Goal: Check status: Check status

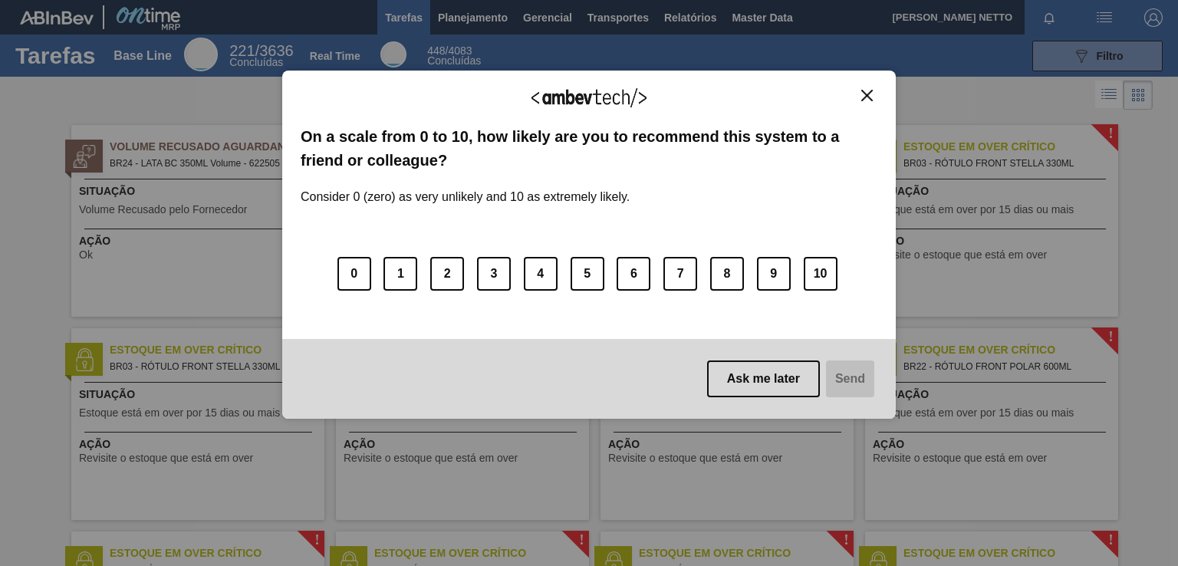
click at [869, 97] on img "Close" at bounding box center [867, 96] width 12 height 12
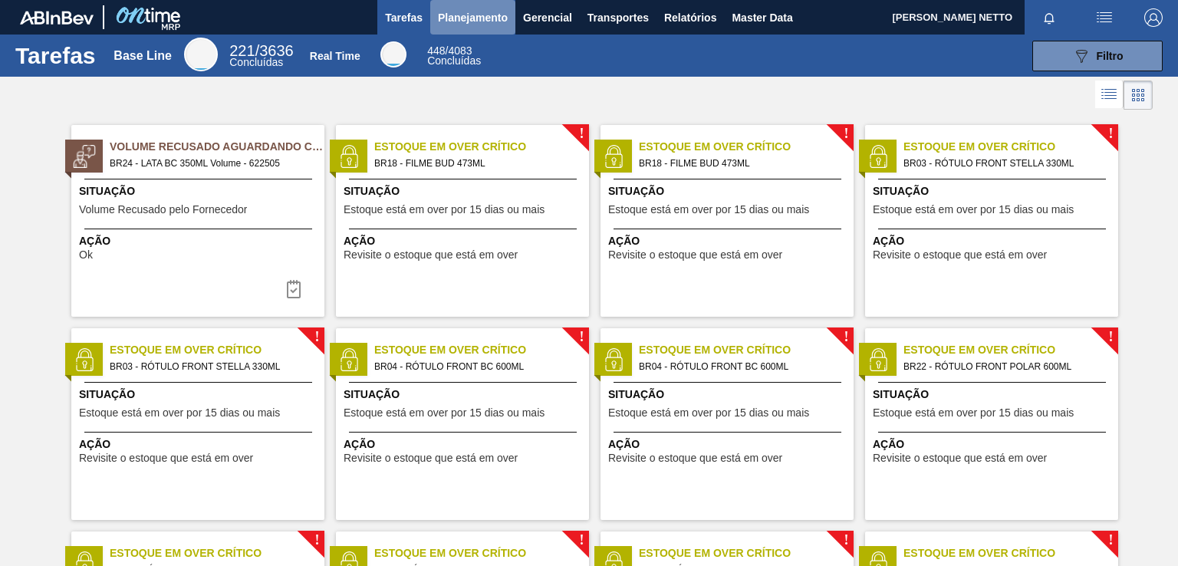
click at [472, 19] on span "Planejamento" at bounding box center [473, 17] width 70 height 18
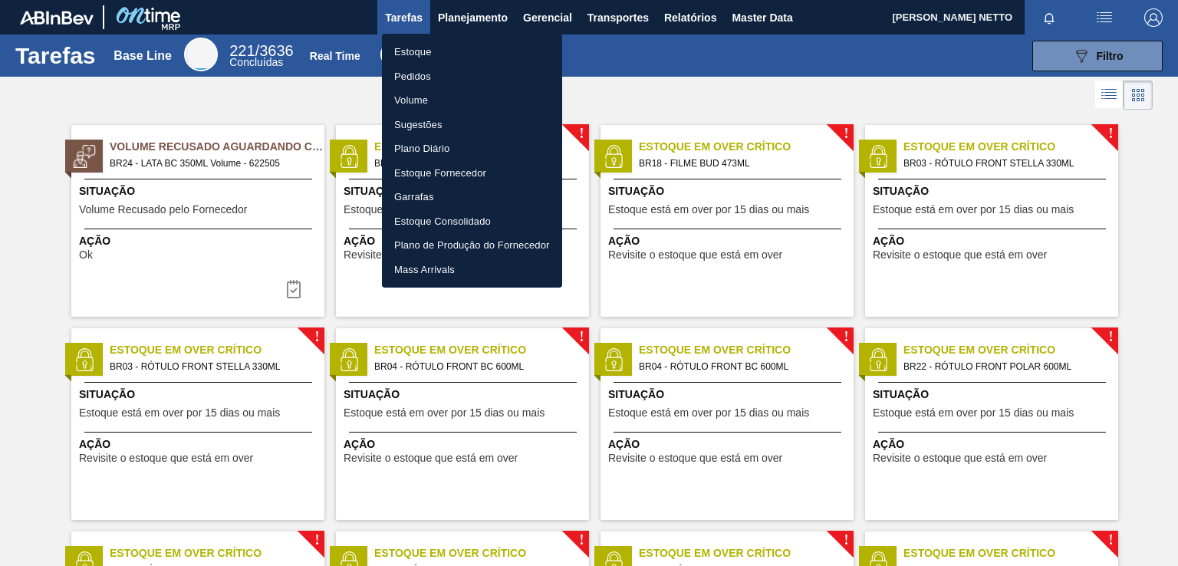
click at [414, 74] on li "Pedidos" at bounding box center [472, 76] width 180 height 25
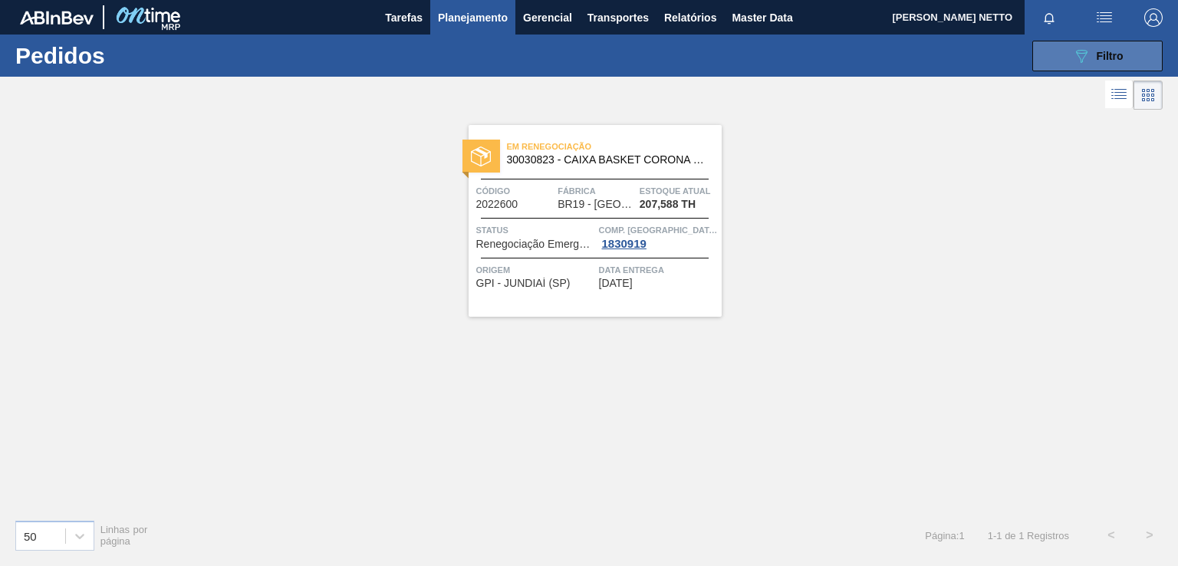
click at [1064, 62] on button "089F7B8B-B2A5-4AFE-B5C0-19BA573D28AC Filtro" at bounding box center [1097, 56] width 130 height 31
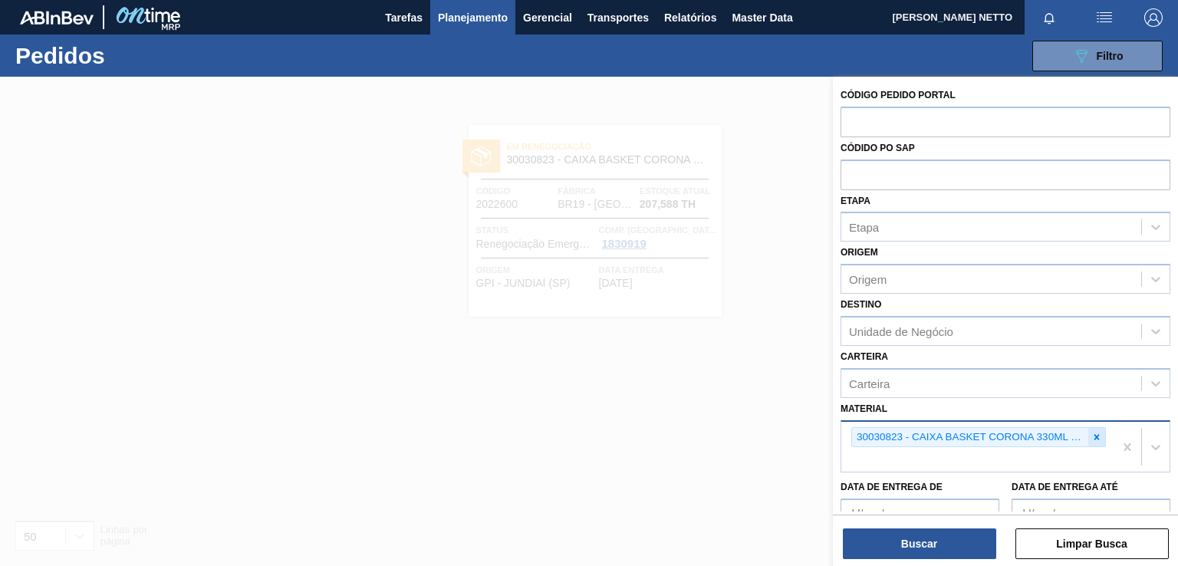
click at [1088, 436] on div at bounding box center [1096, 437] width 17 height 19
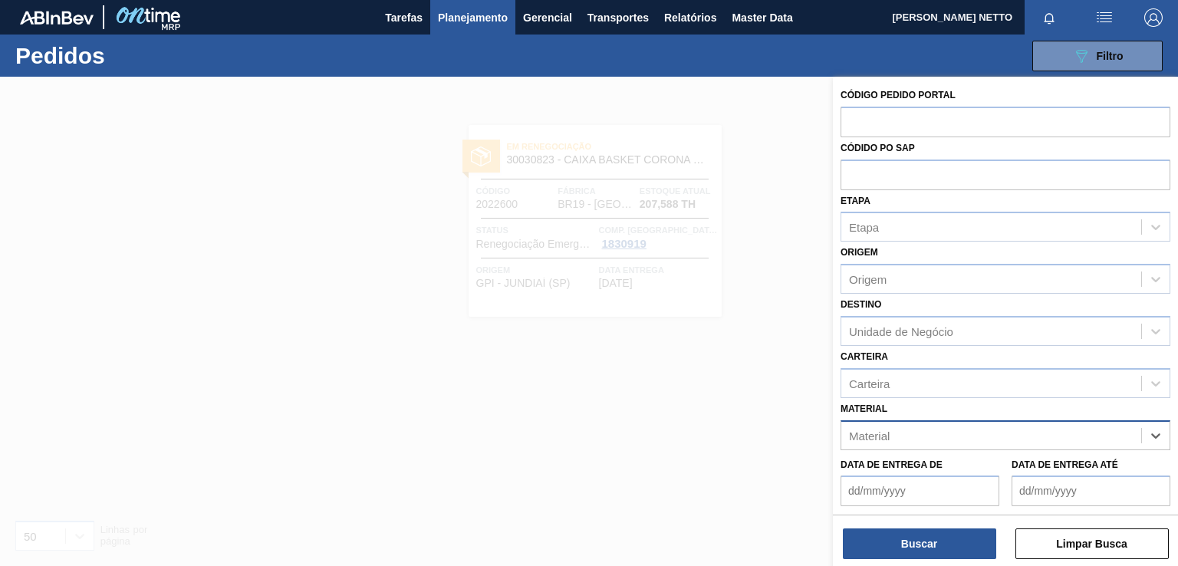
paste input "30029052"
type input "30029052"
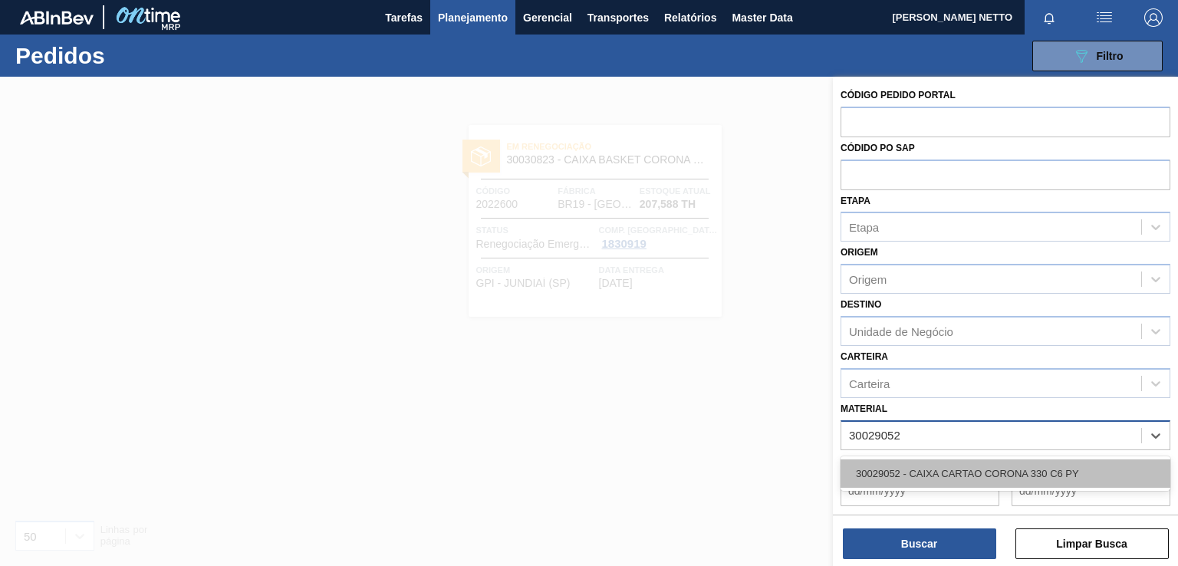
click at [968, 467] on div "30029052 - CAIXA CARTAO CORONA 330 C6 PY" at bounding box center [1005, 473] width 330 height 28
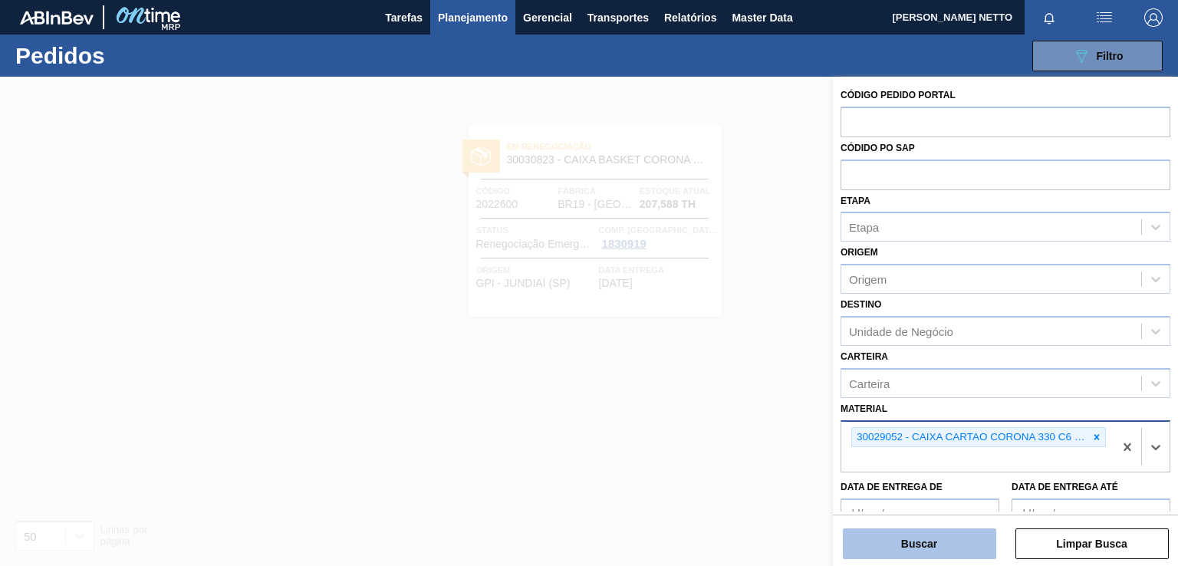
click at [912, 540] on button "Buscar" at bounding box center [919, 543] width 153 height 31
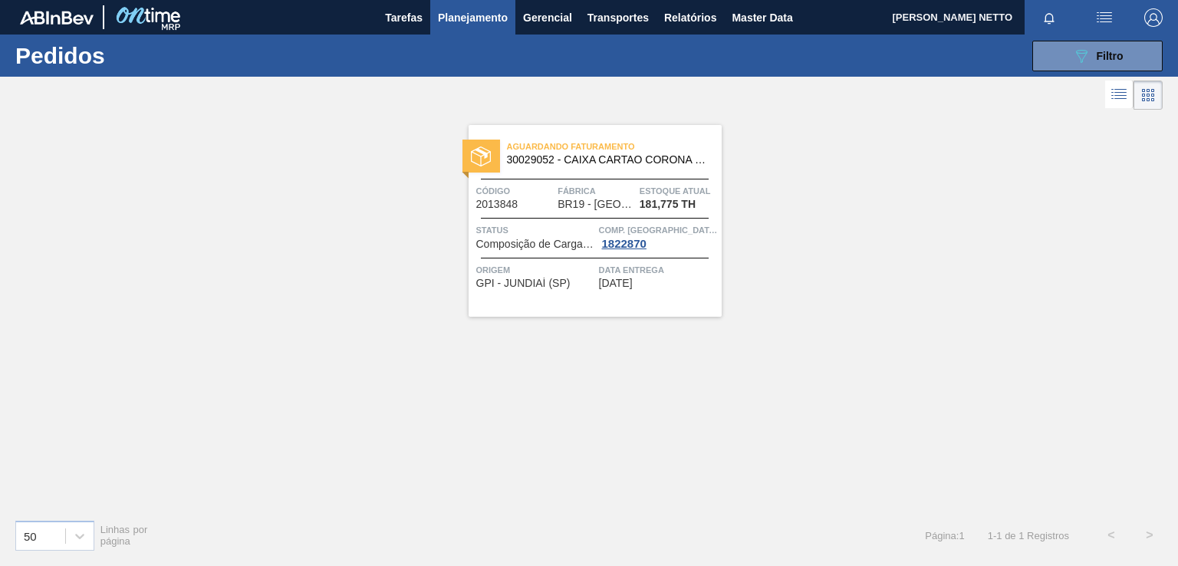
click at [648, 296] on div "Aguardando Faturamento 30029052 - CAIXA CARTAO CORONA 330 C6 PY Código 2013848 …" at bounding box center [594, 221] width 253 height 192
click at [1119, 64] on div "089F7B8B-B2A5-4AFE-B5C0-19BA573D28AC Filtro" at bounding box center [1097, 56] width 51 height 18
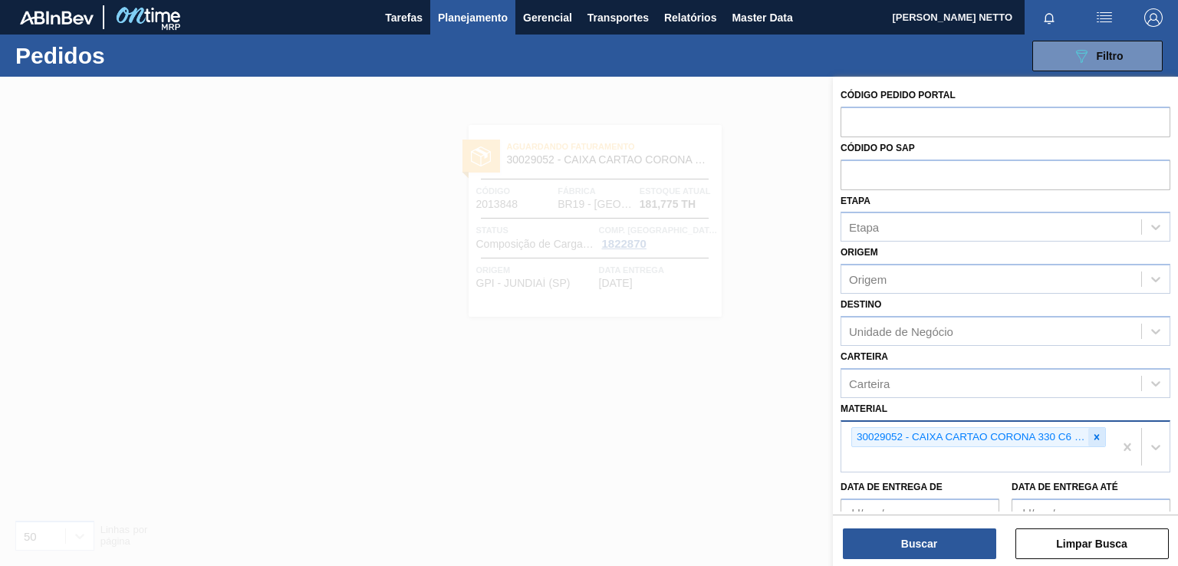
click at [1093, 437] on icon at bounding box center [1096, 437] width 11 height 11
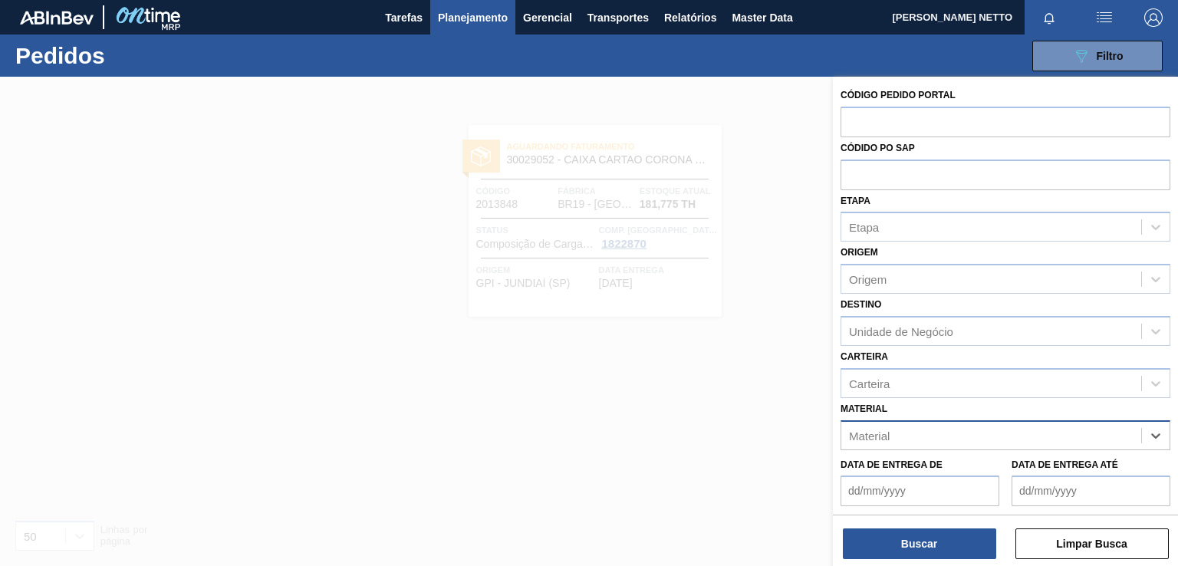
paste input "30029053"
type input "30029053"
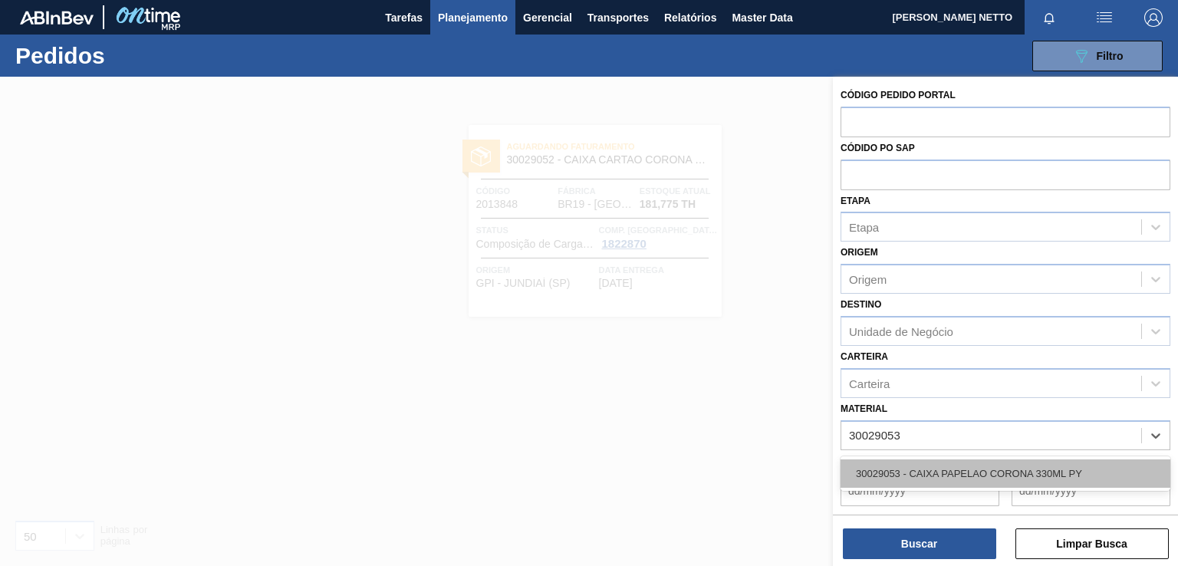
click at [955, 465] on div "30029053 - CAIXA PAPELAO CORONA 330ML PY" at bounding box center [1005, 473] width 330 height 28
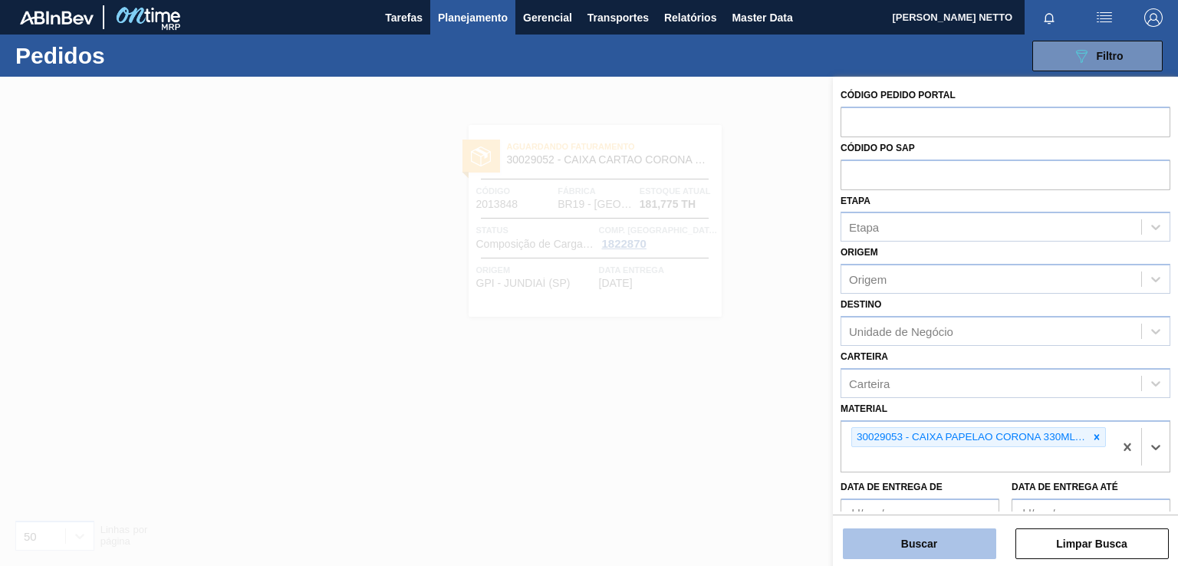
click at [929, 534] on button "Buscar" at bounding box center [919, 543] width 153 height 31
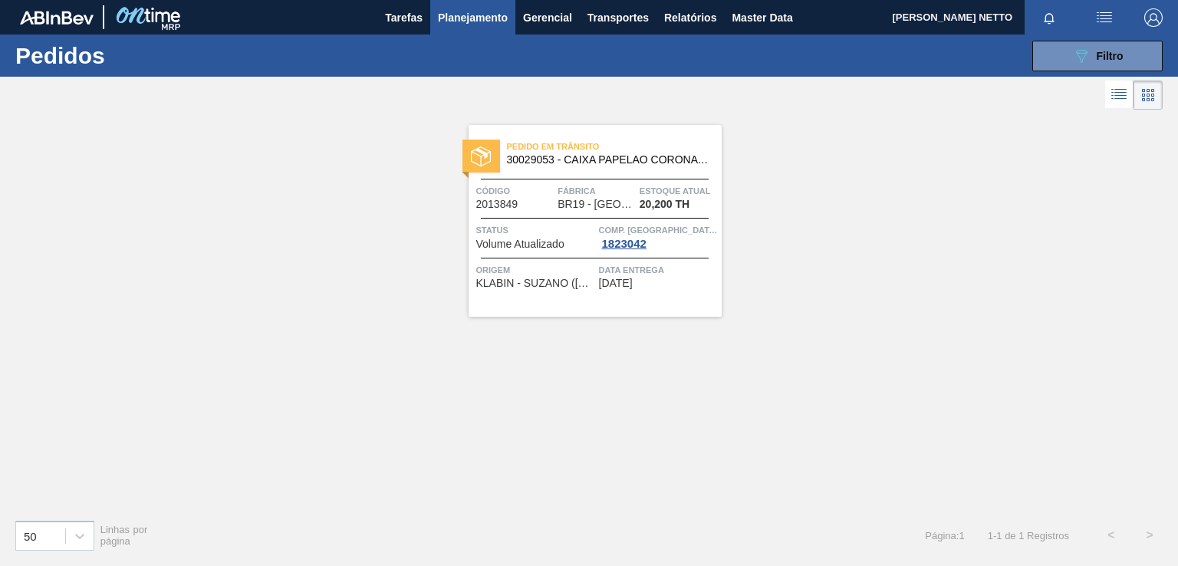
click at [675, 297] on div "Pedido em Trânsito 30029053 - CAIXA PAPELAO CORONA 330ML PY Código 2013849 Fábr…" at bounding box center [594, 221] width 253 height 192
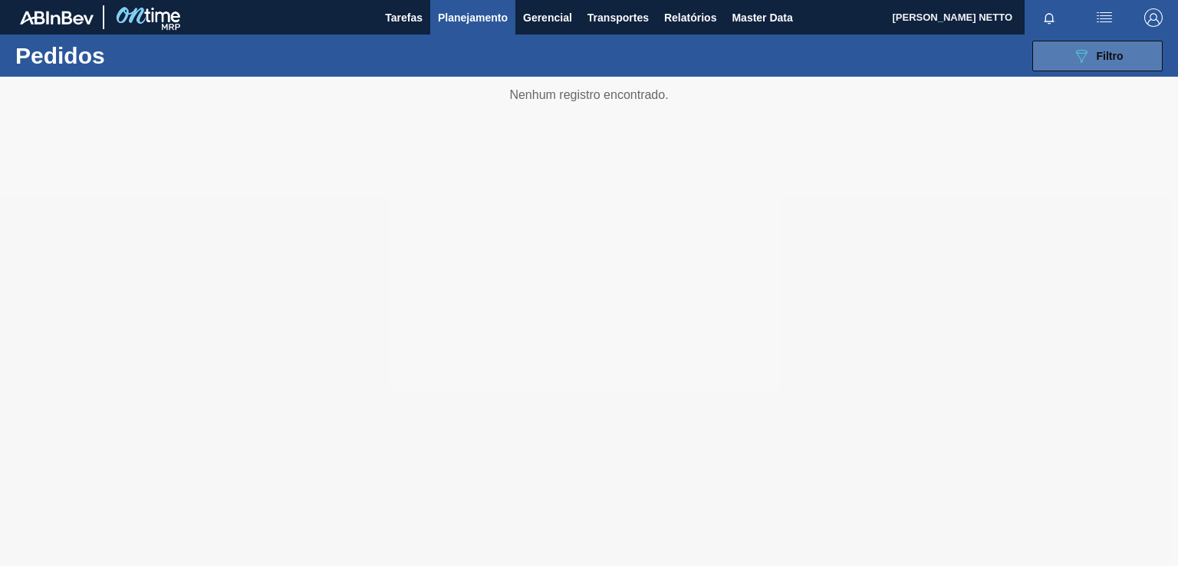
click at [1094, 61] on div "089F7B8B-B2A5-4AFE-B5C0-19BA573D28AC Filtro" at bounding box center [1097, 56] width 51 height 18
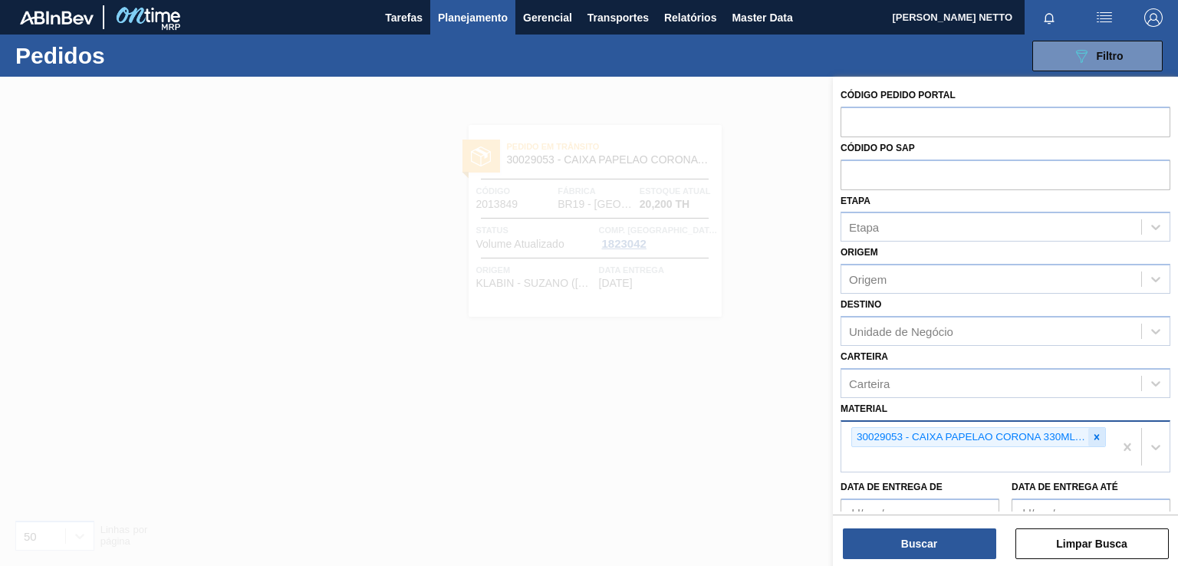
click at [1088, 432] on div at bounding box center [1096, 437] width 17 height 19
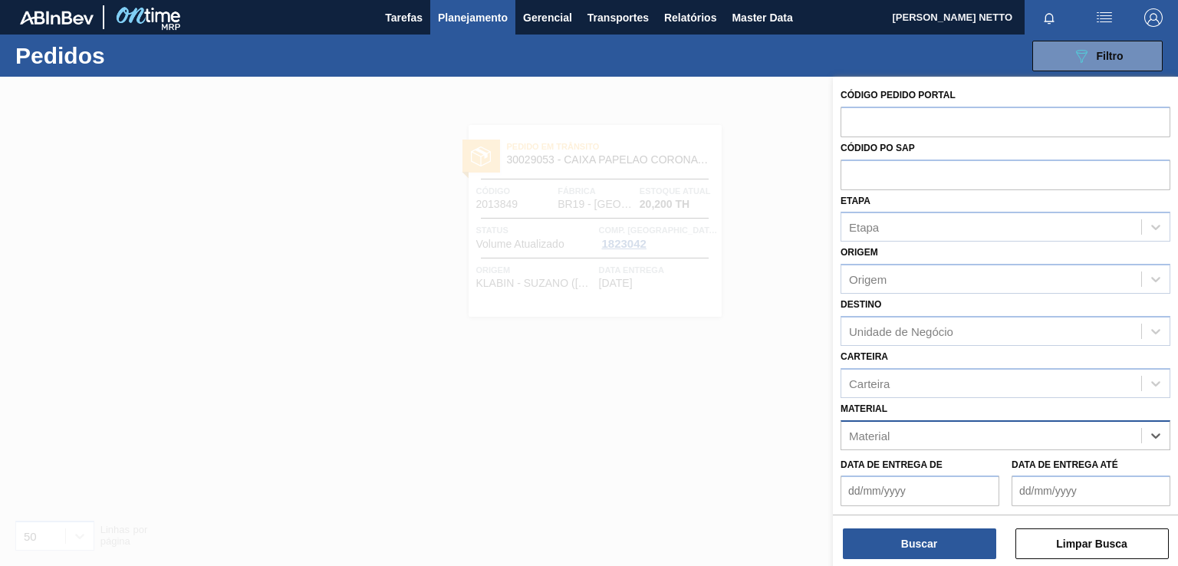
paste input "30029052"
type input "30029052"
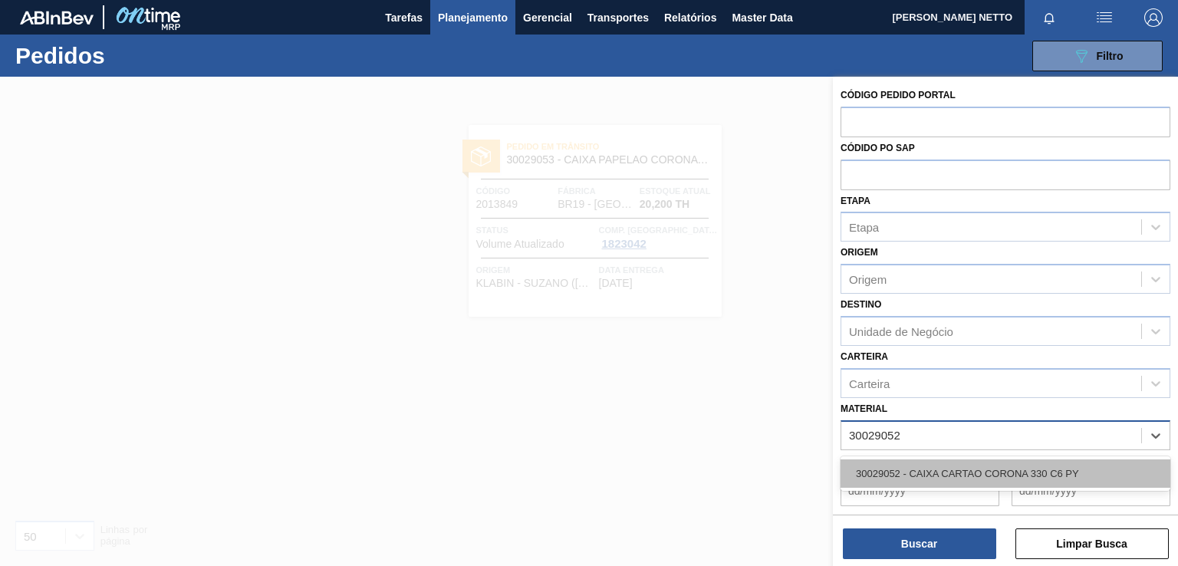
click at [991, 475] on div "30029052 - CAIXA CARTAO CORONA 330 C6 PY" at bounding box center [1005, 473] width 330 height 28
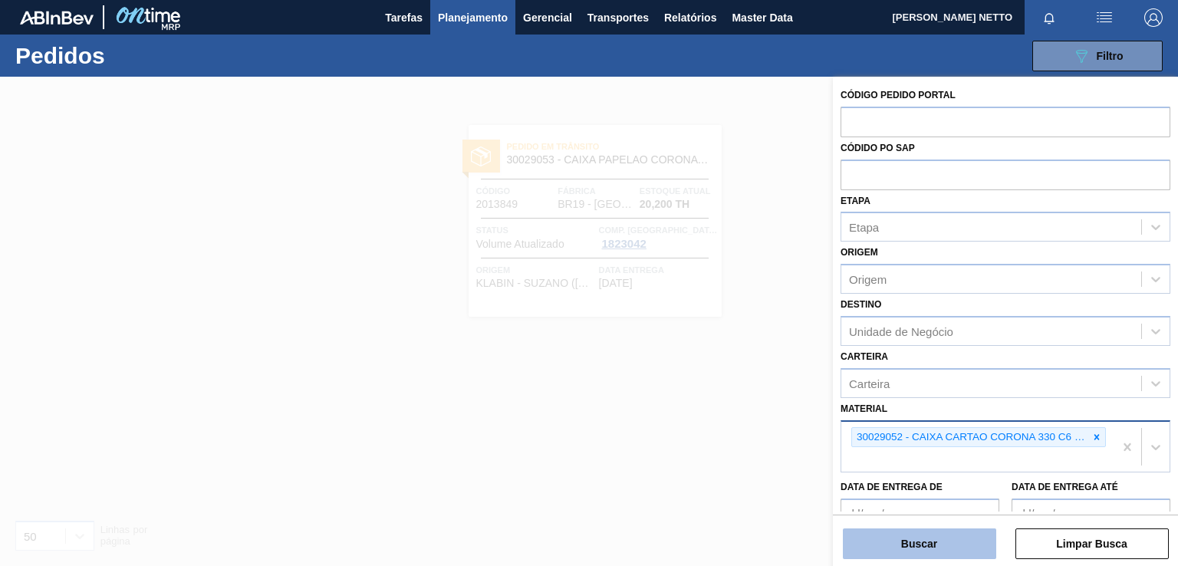
click at [933, 538] on button "Buscar" at bounding box center [919, 543] width 153 height 31
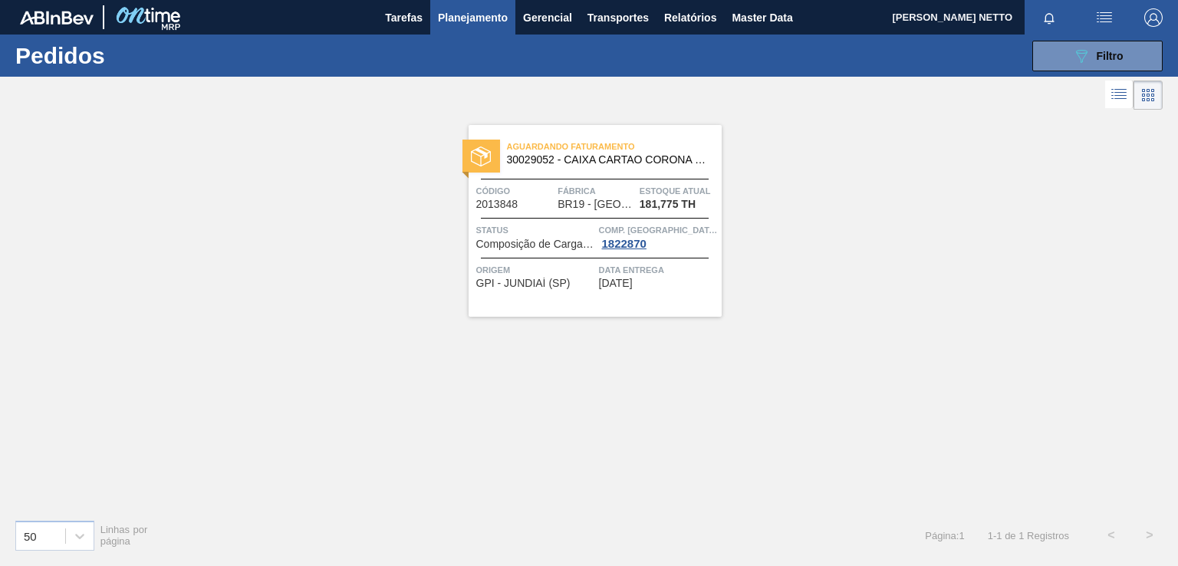
click at [636, 298] on div "Aguardando Faturamento 30029052 - CAIXA CARTAO CORONA 330 C6 PY Código 2013848 …" at bounding box center [594, 221] width 253 height 192
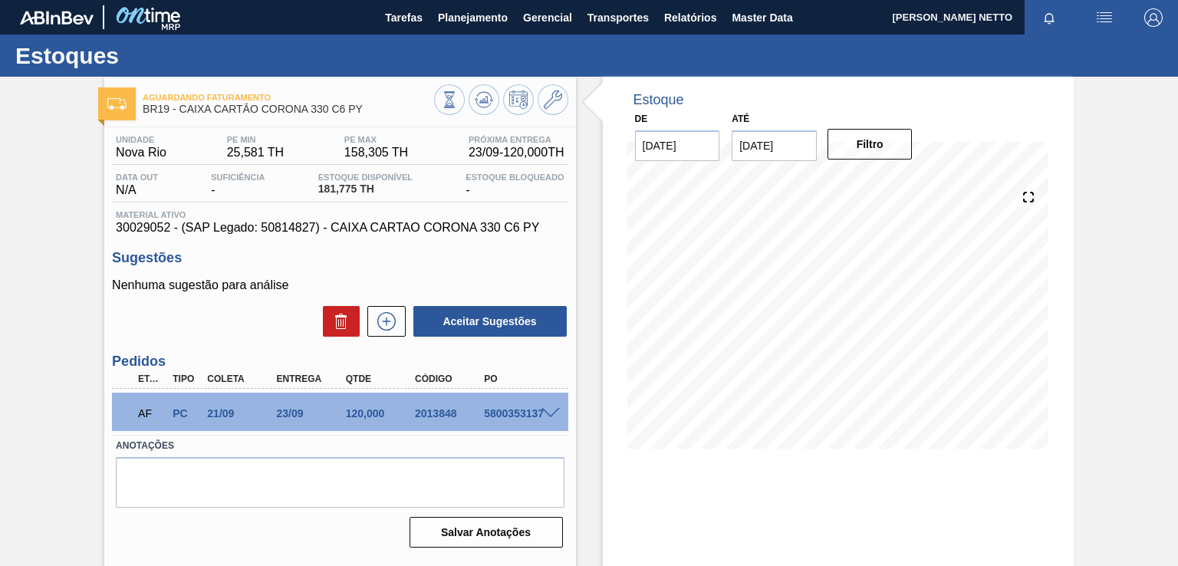
click at [550, 415] on span at bounding box center [550, 414] width 18 height 12
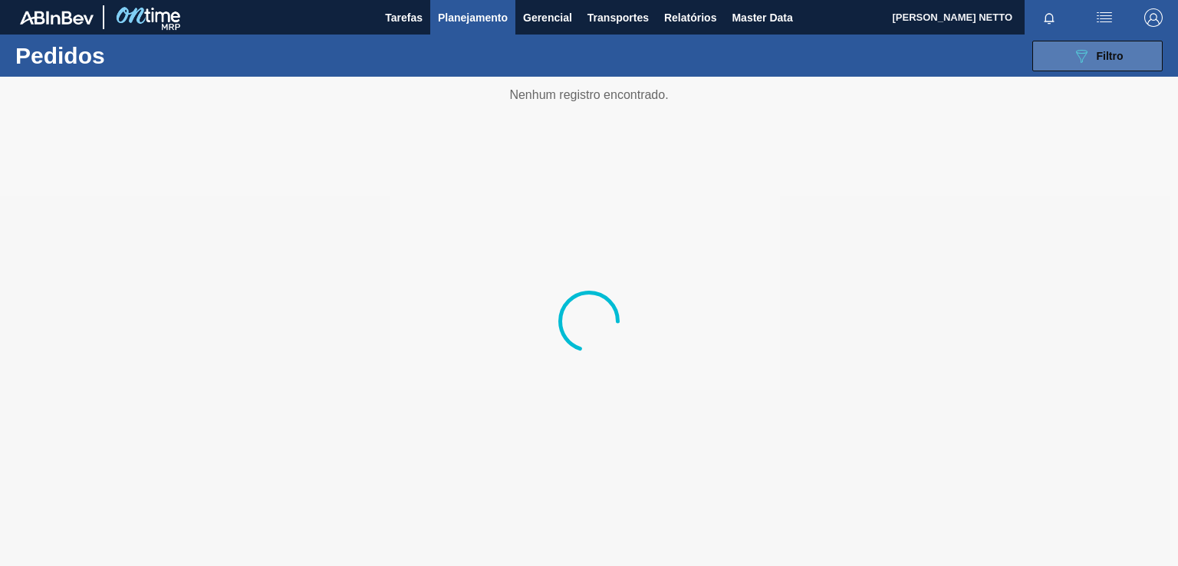
click at [1106, 57] on span "Filtro" at bounding box center [1109, 56] width 27 height 12
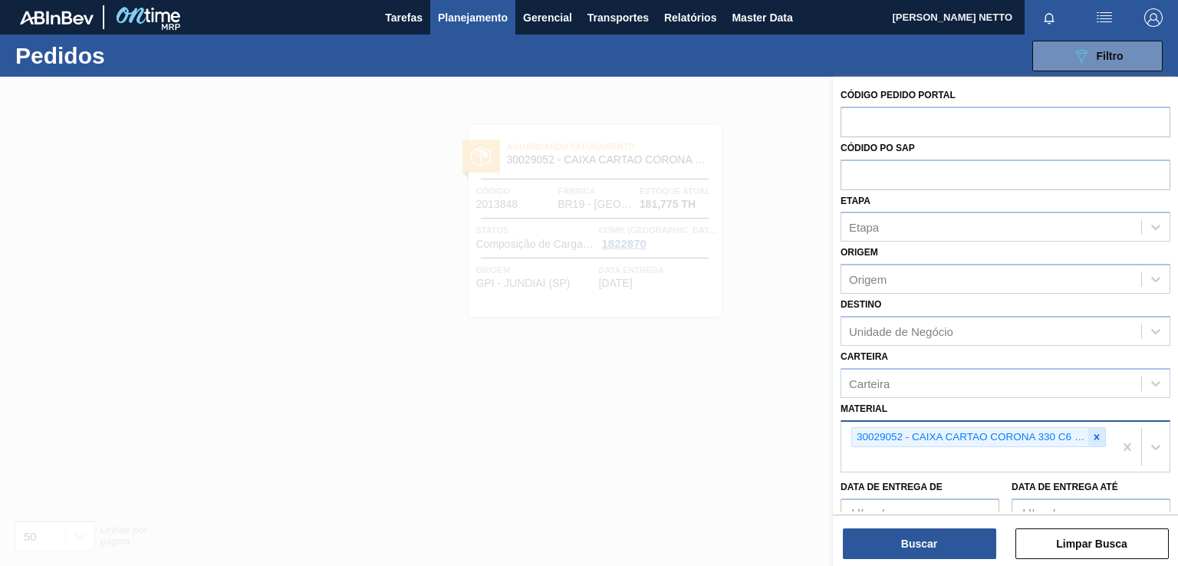
click at [1101, 430] on div at bounding box center [1096, 437] width 17 height 19
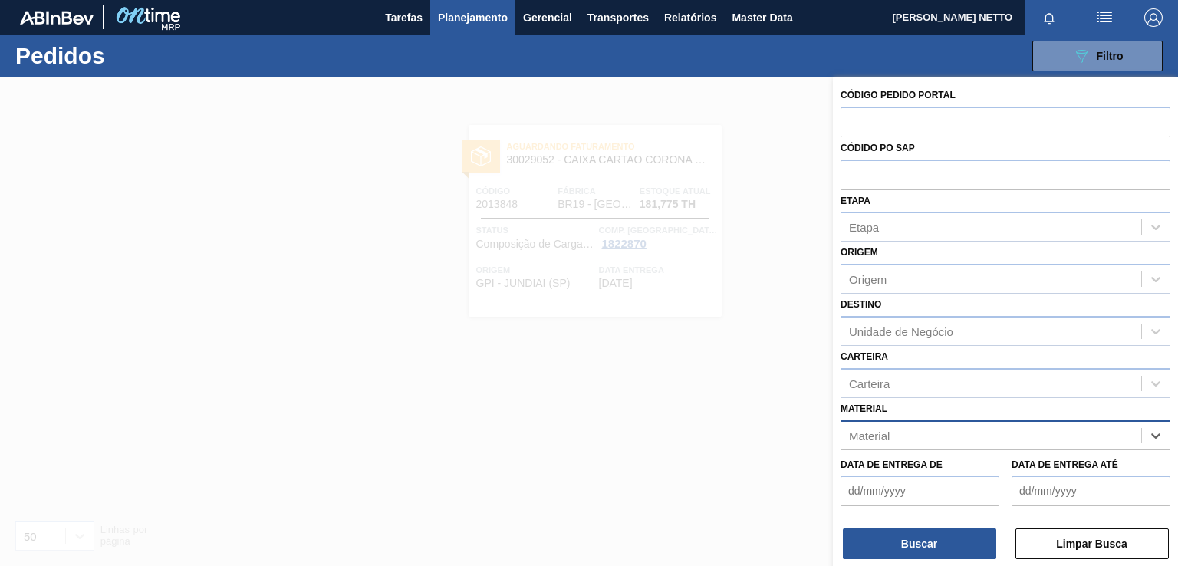
paste input "30029053"
type input "30029053"
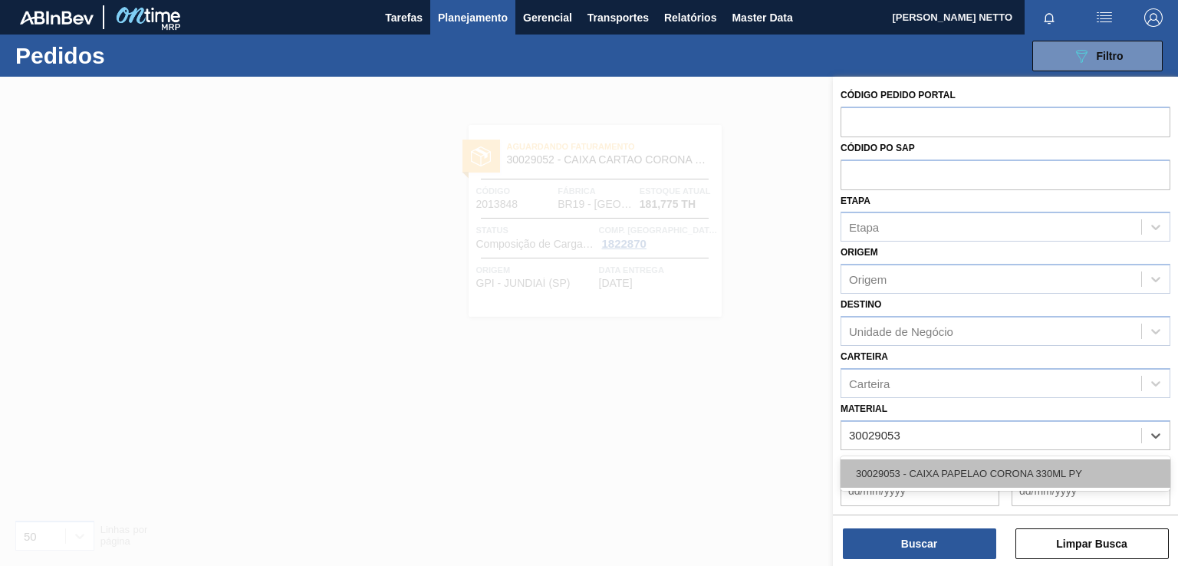
click at [944, 467] on div "30029053 - CAIXA PAPELAO CORONA 330ML PY" at bounding box center [1005, 473] width 330 height 28
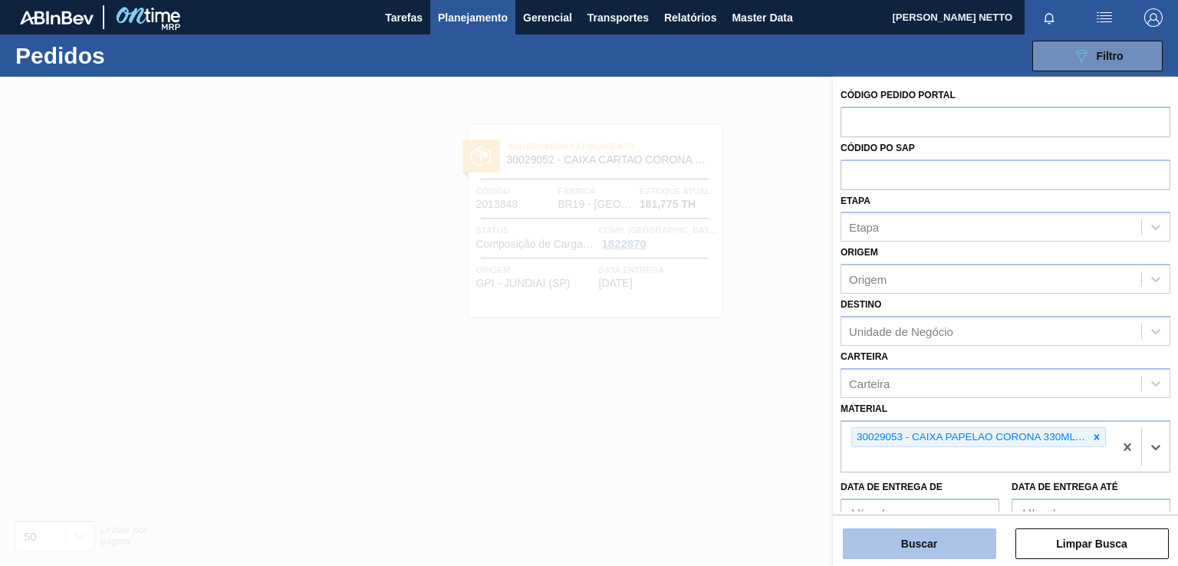
click at [917, 531] on button "Buscar" at bounding box center [919, 543] width 153 height 31
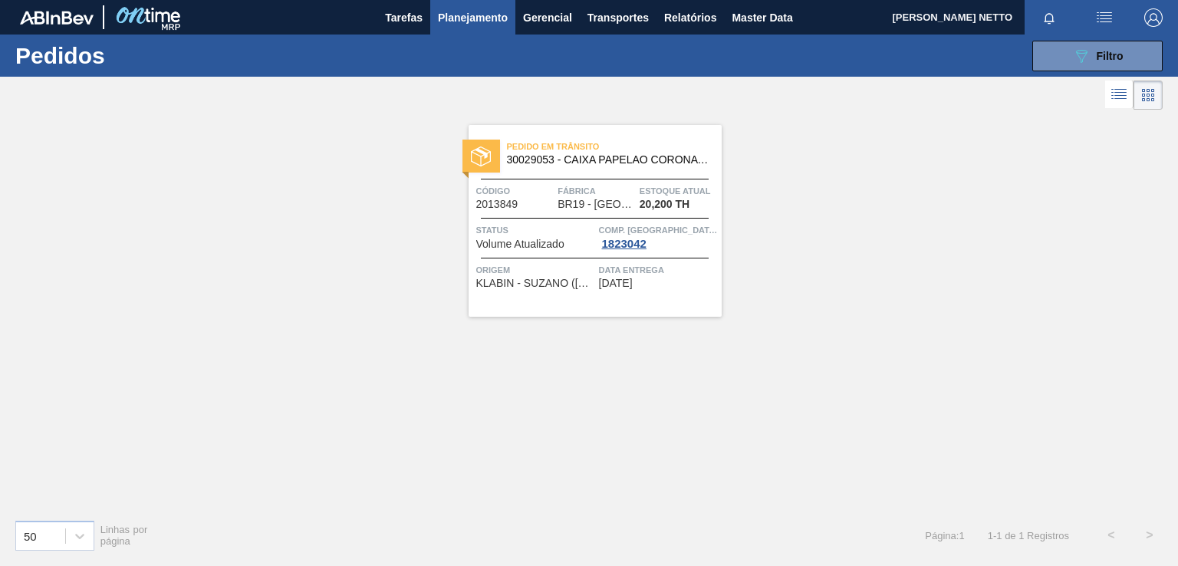
click at [651, 290] on div "Pedido em Trânsito 30029053 - CAIXA PAPELAO CORONA 330ML PY Código 2013849 Fábr…" at bounding box center [594, 221] width 253 height 192
click at [1069, 65] on button "089F7B8B-B2A5-4AFE-B5C0-19BA573D28AC Filtro" at bounding box center [1097, 56] width 130 height 31
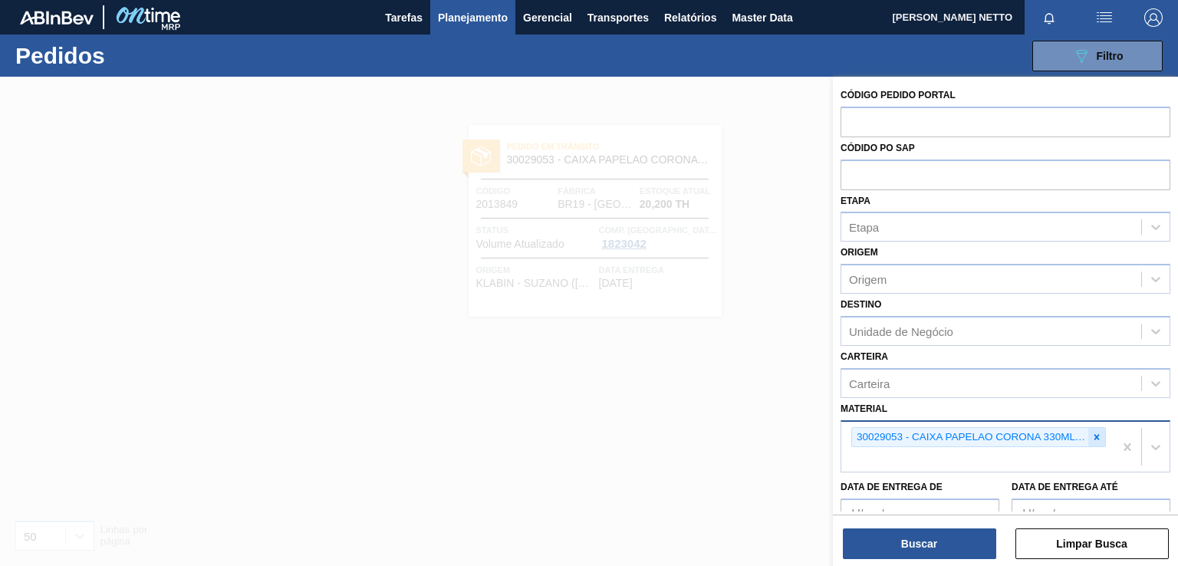
click at [1095, 436] on icon at bounding box center [1096, 436] width 5 height 5
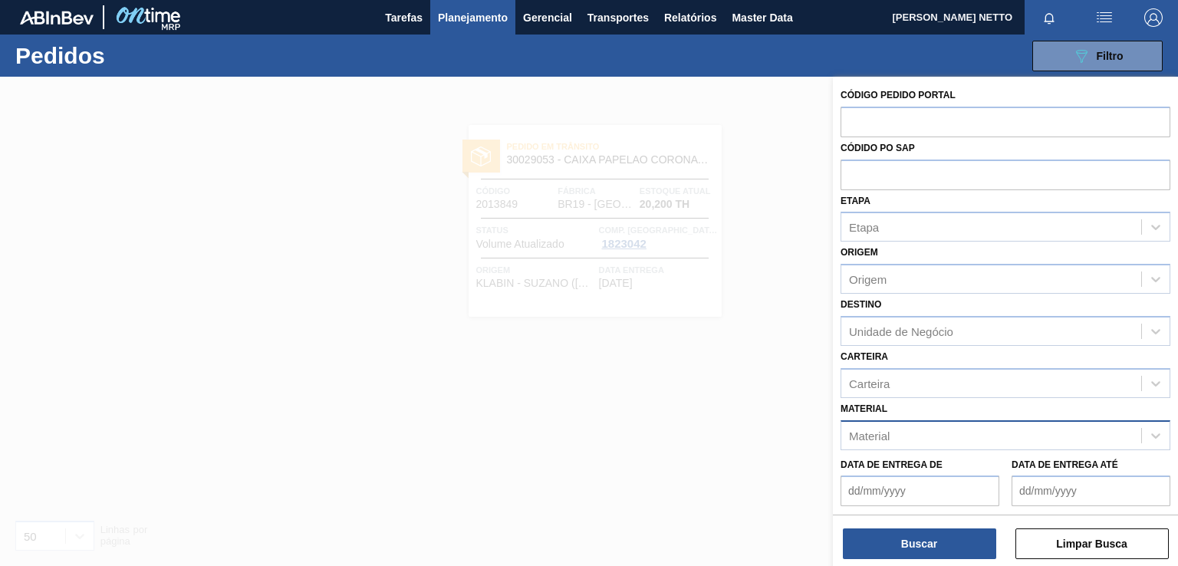
click at [909, 428] on div "Material" at bounding box center [991, 435] width 300 height 22
paste input "30029055"
type input "30029055"
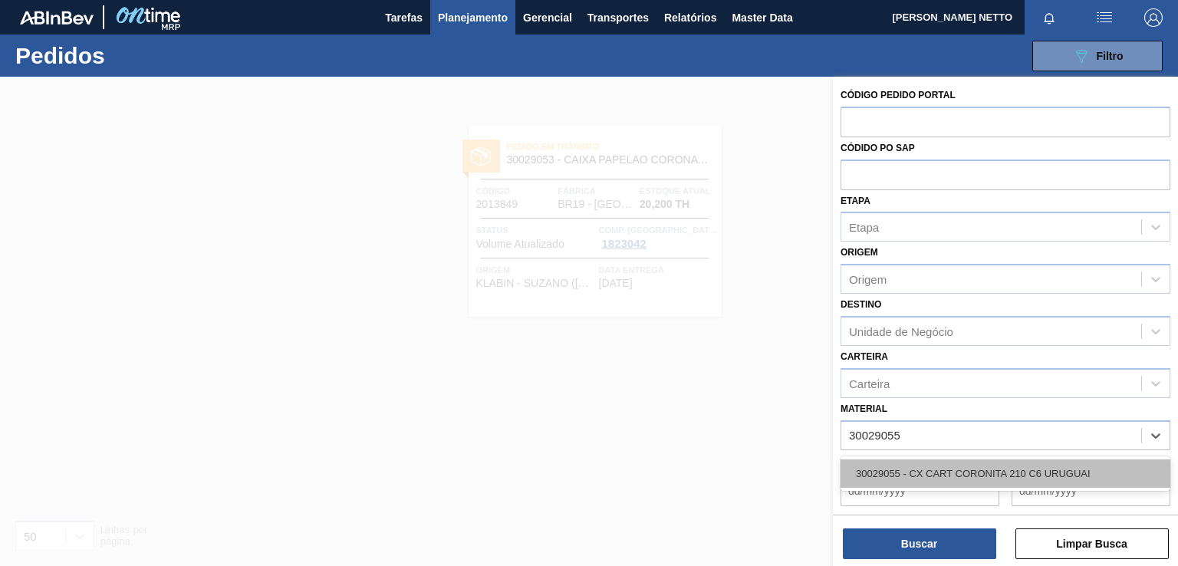
click at [905, 472] on div "30029055 - CX CART CORONITA 210 C6 URUGUAI" at bounding box center [1005, 473] width 330 height 28
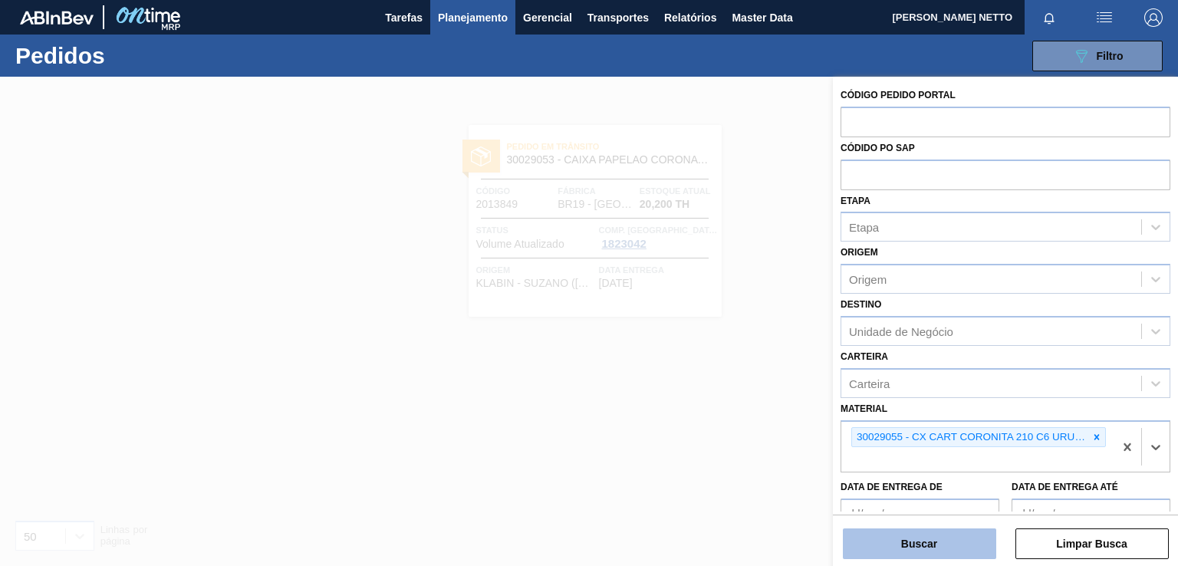
click at [903, 550] on button "Buscar" at bounding box center [919, 543] width 153 height 31
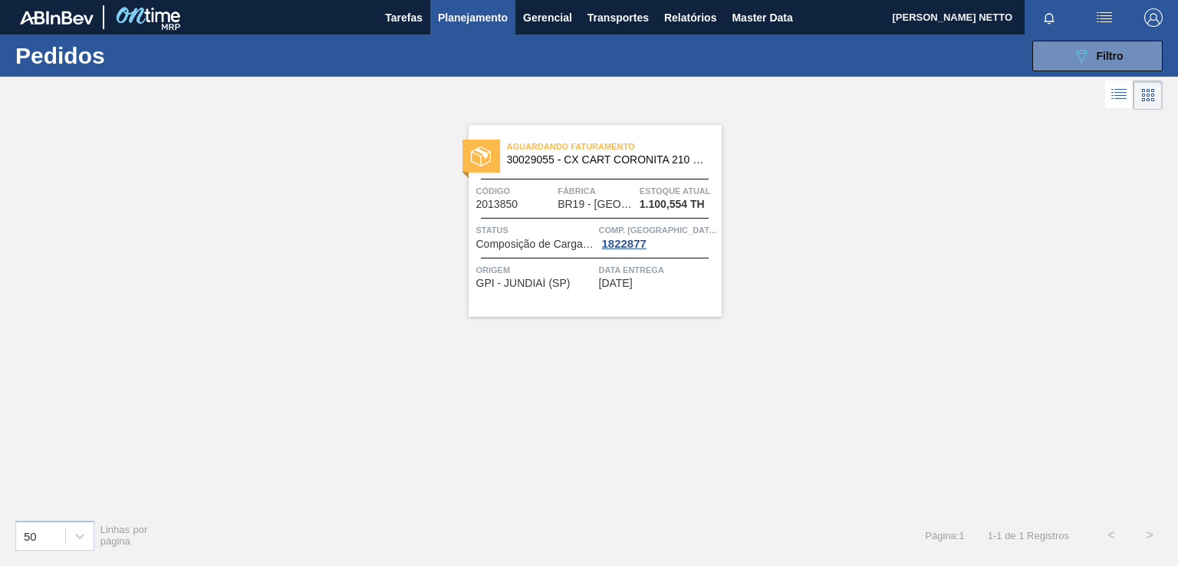
click at [626, 293] on div "Aguardando Faturamento 30029055 - CX CART CORONITA 210 C6 URUGUAI Código 201385…" at bounding box center [594, 221] width 253 height 192
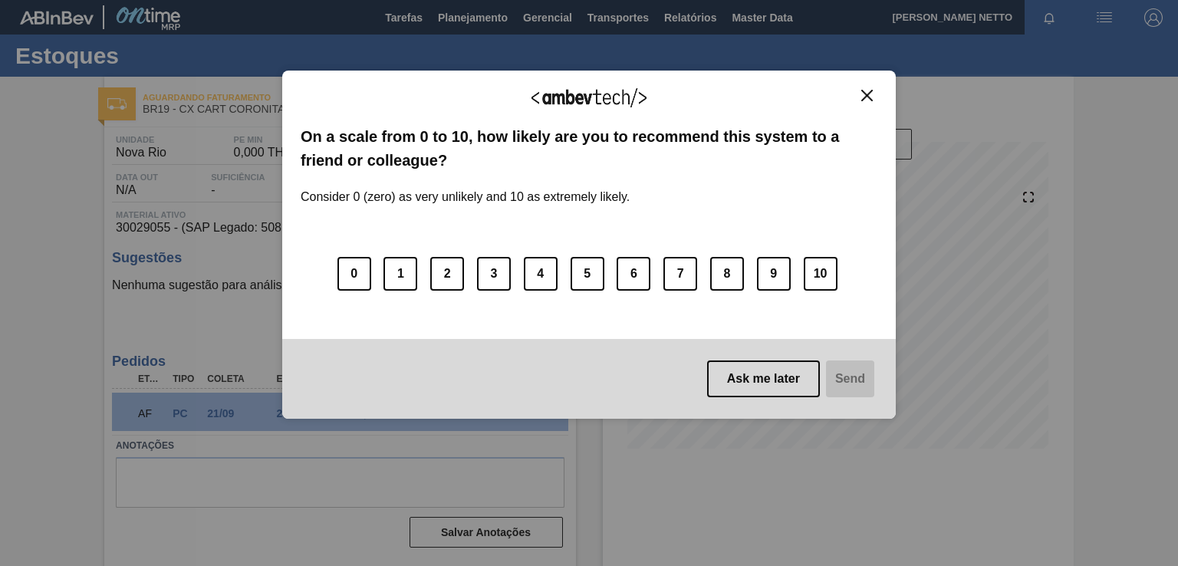
click at [866, 90] on img "Close" at bounding box center [867, 96] width 12 height 12
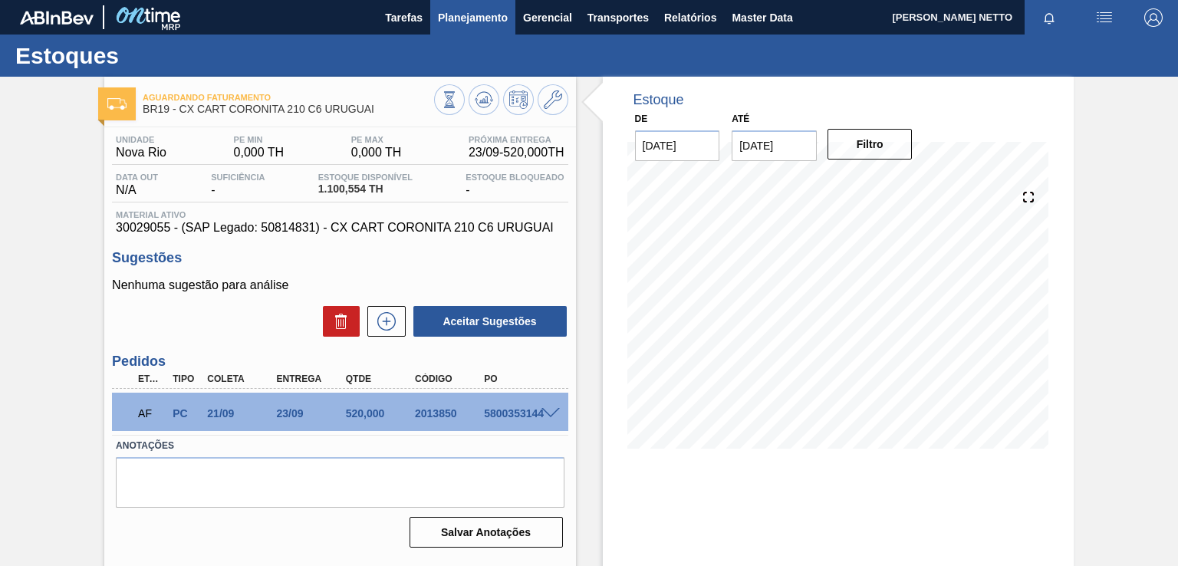
click at [456, 9] on span "Planejamento" at bounding box center [473, 17] width 70 height 18
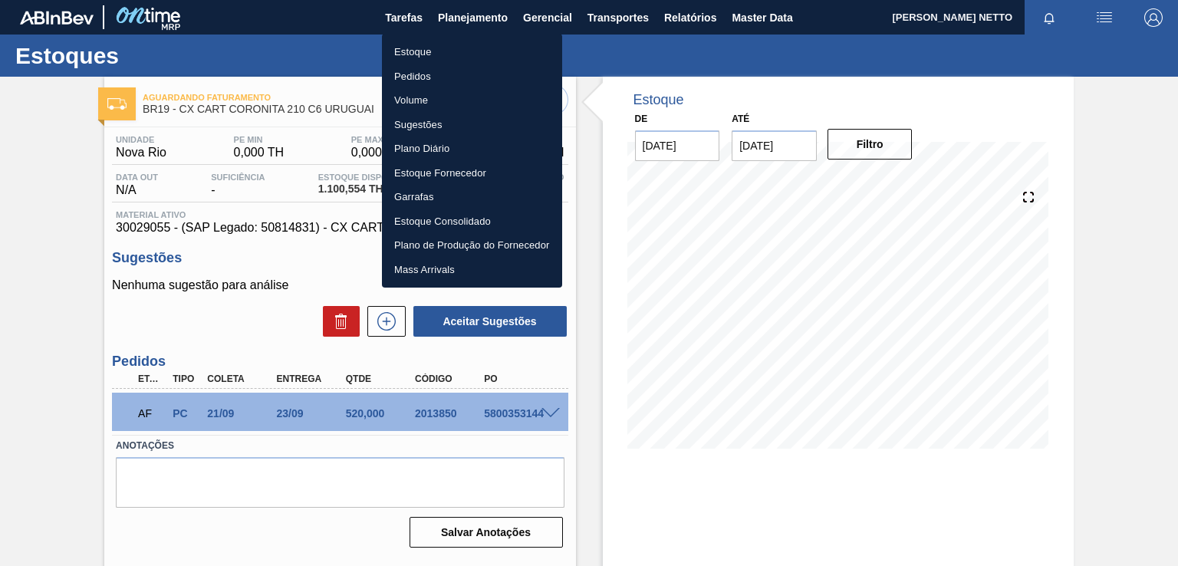
click at [414, 73] on li "Pedidos" at bounding box center [472, 76] width 180 height 25
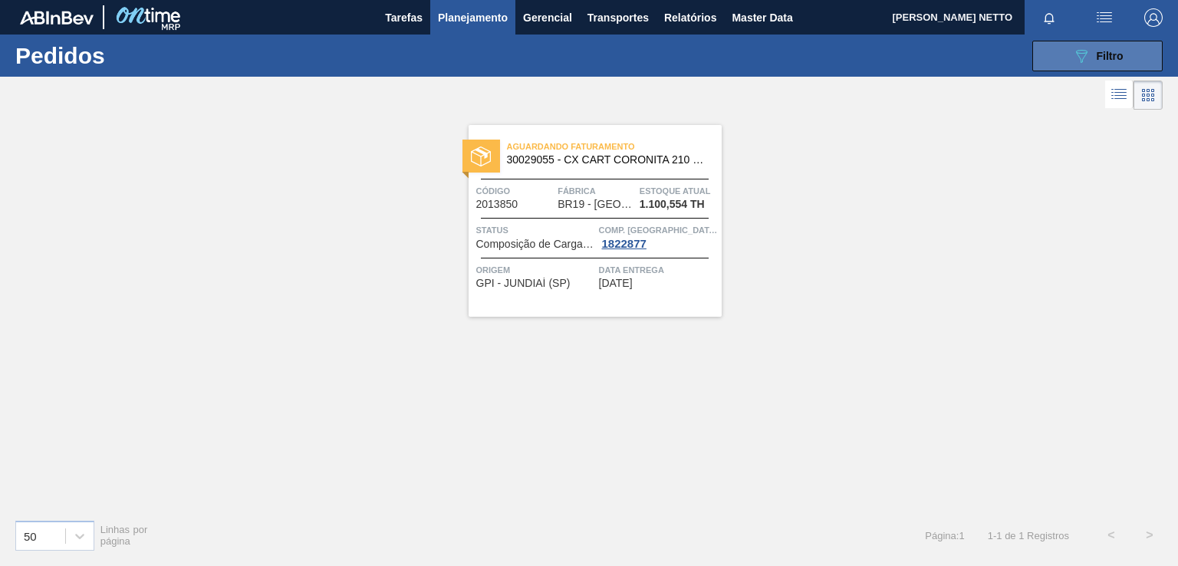
click at [1088, 57] on icon "089F7B8B-B2A5-4AFE-B5C0-19BA573D28AC" at bounding box center [1081, 56] width 18 height 18
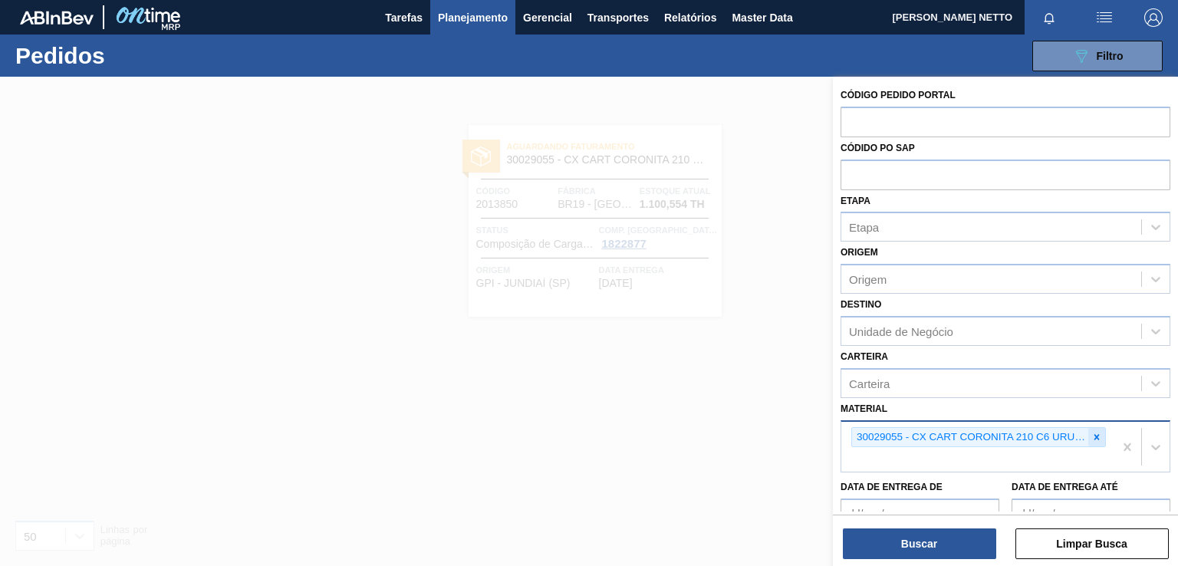
click at [1092, 435] on icon at bounding box center [1096, 437] width 11 height 11
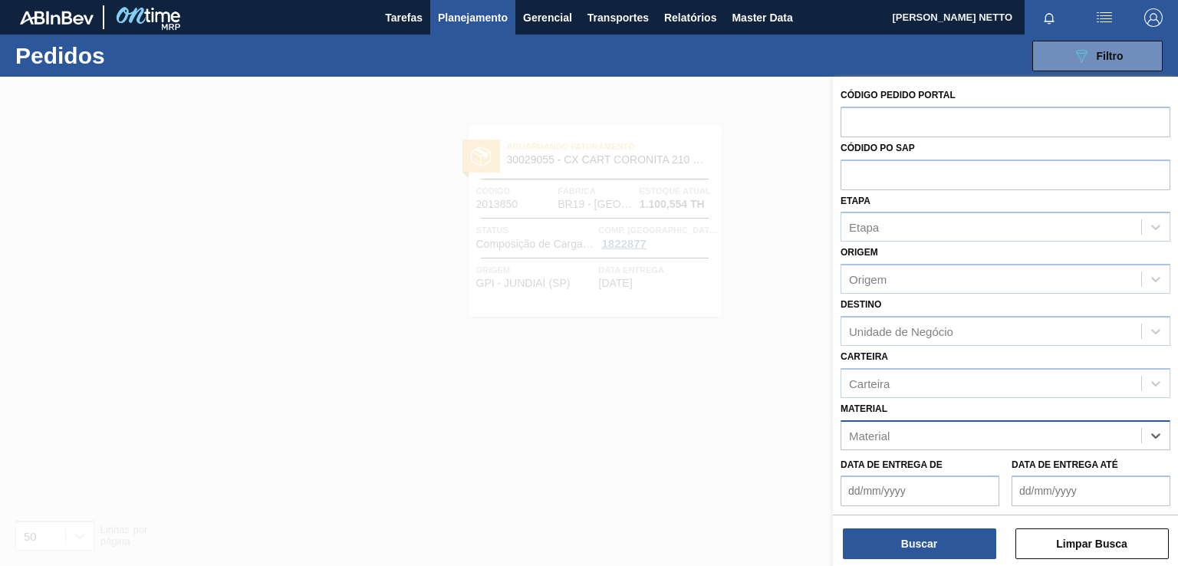
paste input "30029056"
type input "30029056"
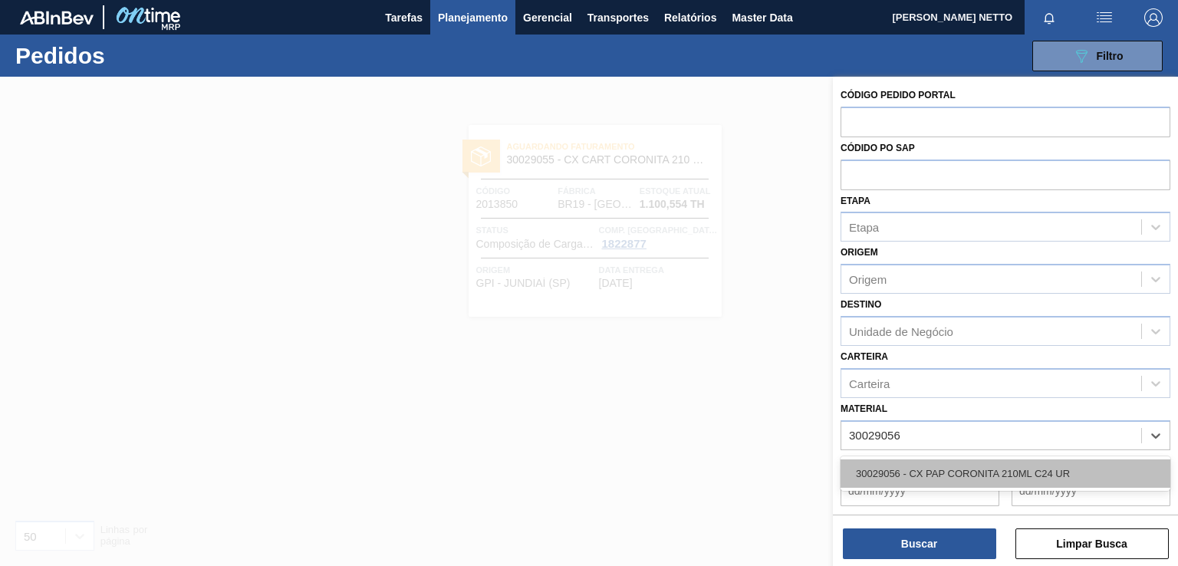
click at [963, 467] on div "30029056 - CX PAP CORONITA 210ML C24 UR" at bounding box center [1005, 473] width 330 height 28
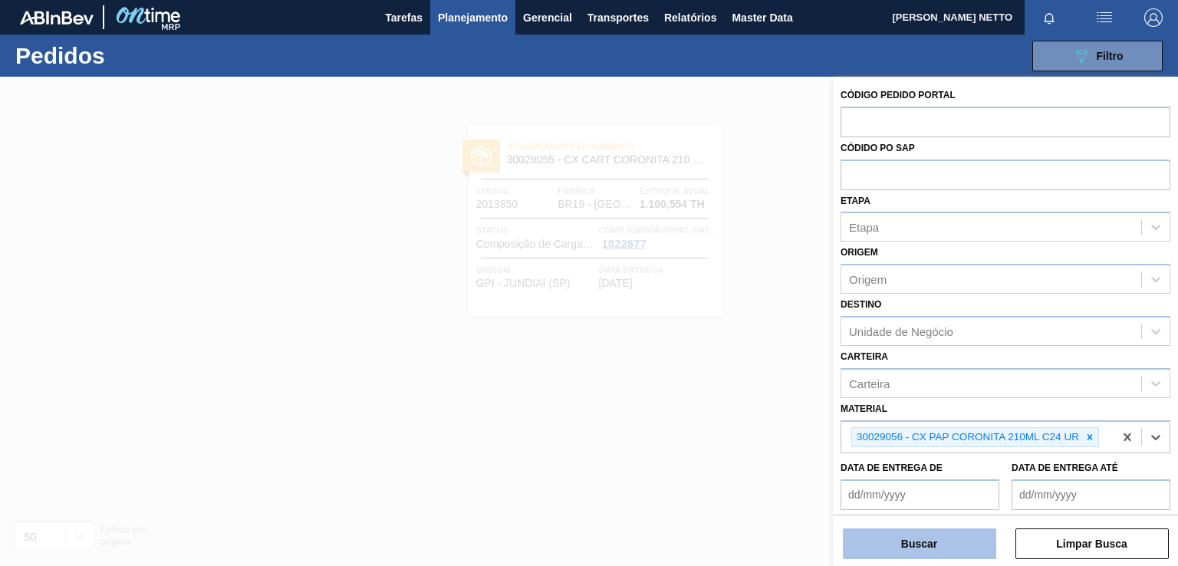
click at [915, 542] on button "Buscar" at bounding box center [919, 543] width 153 height 31
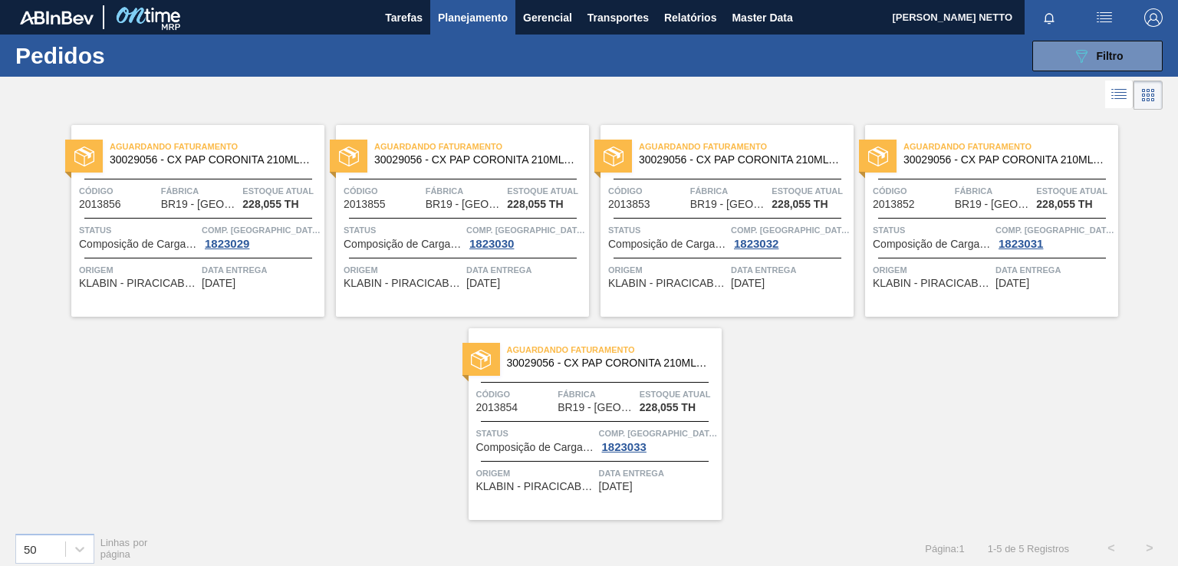
click at [690, 291] on div "Aguardando Faturamento 30029056 - CX PAP CORONITA 210ML C24 UR Código 2013853 F…" at bounding box center [726, 221] width 253 height 192
click at [1080, 62] on icon "089F7B8B-B2A5-4AFE-B5C0-19BA573D28AC" at bounding box center [1081, 56] width 18 height 18
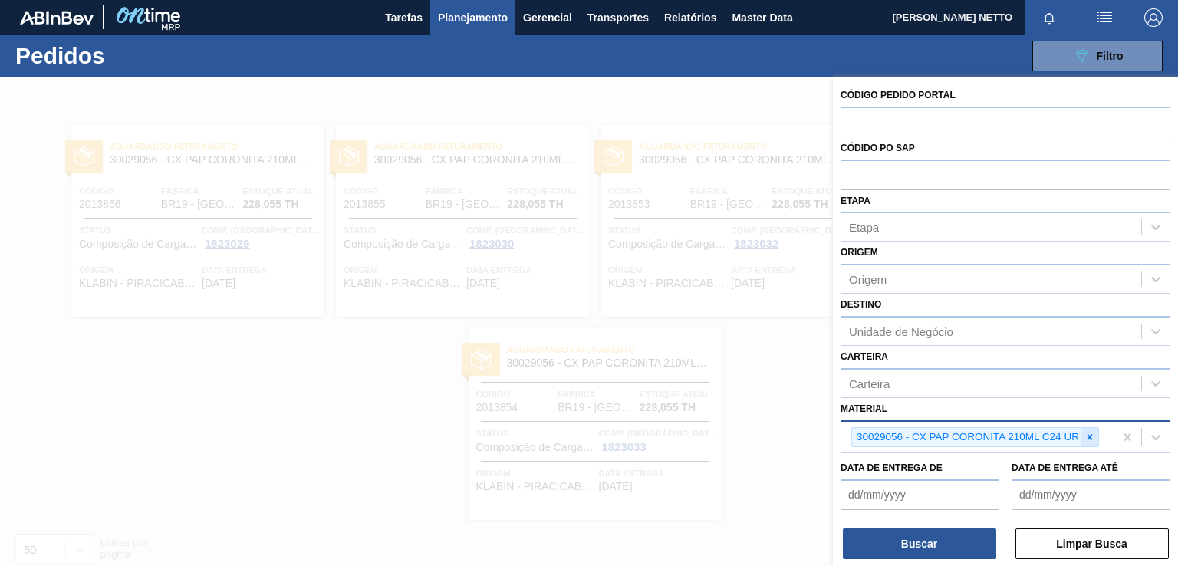
click at [1092, 434] on icon at bounding box center [1089, 437] width 11 height 11
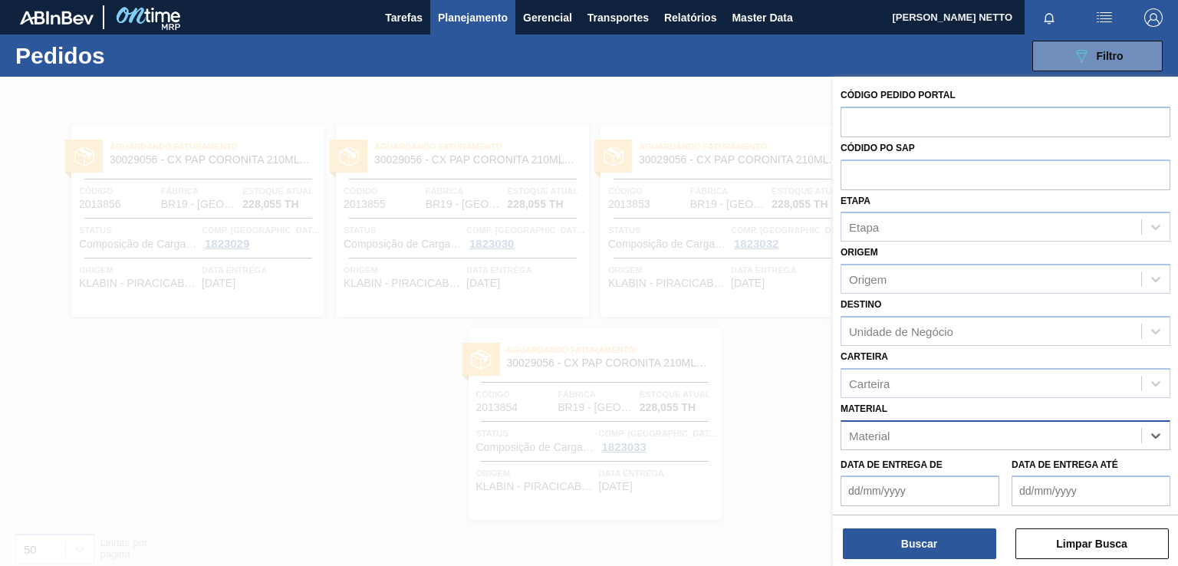
paste input "30029053"
type input "30029053"
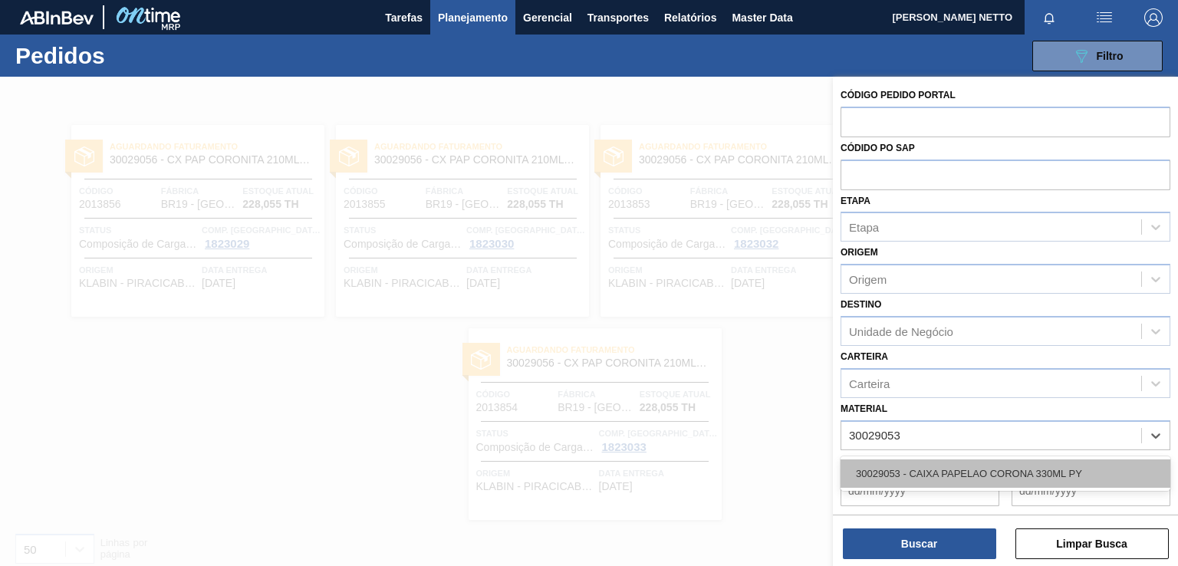
click at [935, 463] on div "30029053 - CAIXA PAPELAO CORONA 330ML PY" at bounding box center [1005, 473] width 330 height 28
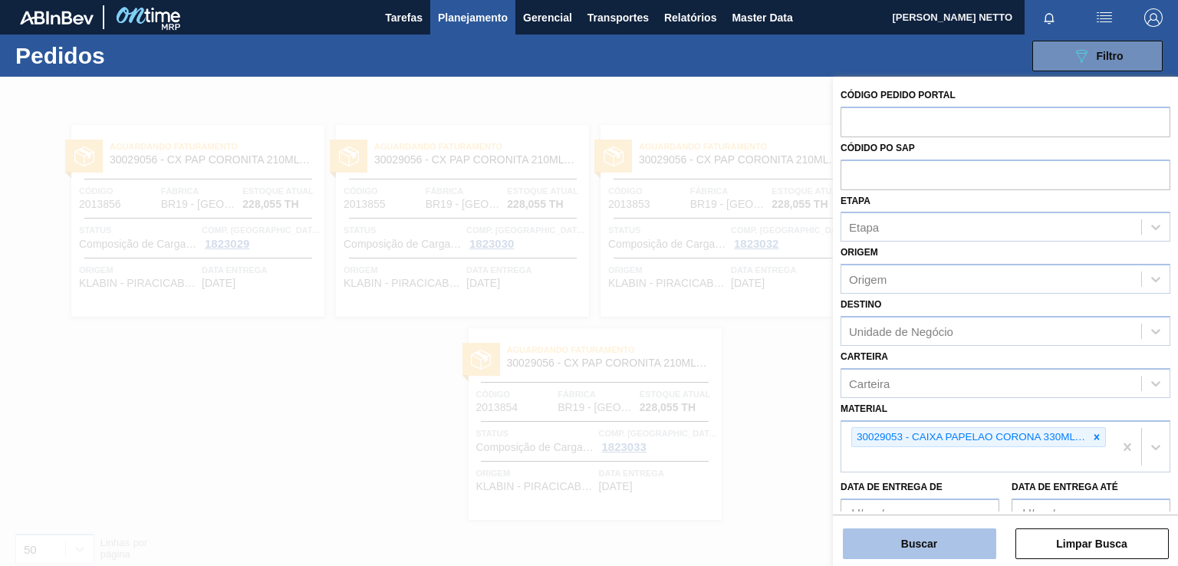
click at [900, 538] on button "Buscar" at bounding box center [919, 543] width 153 height 31
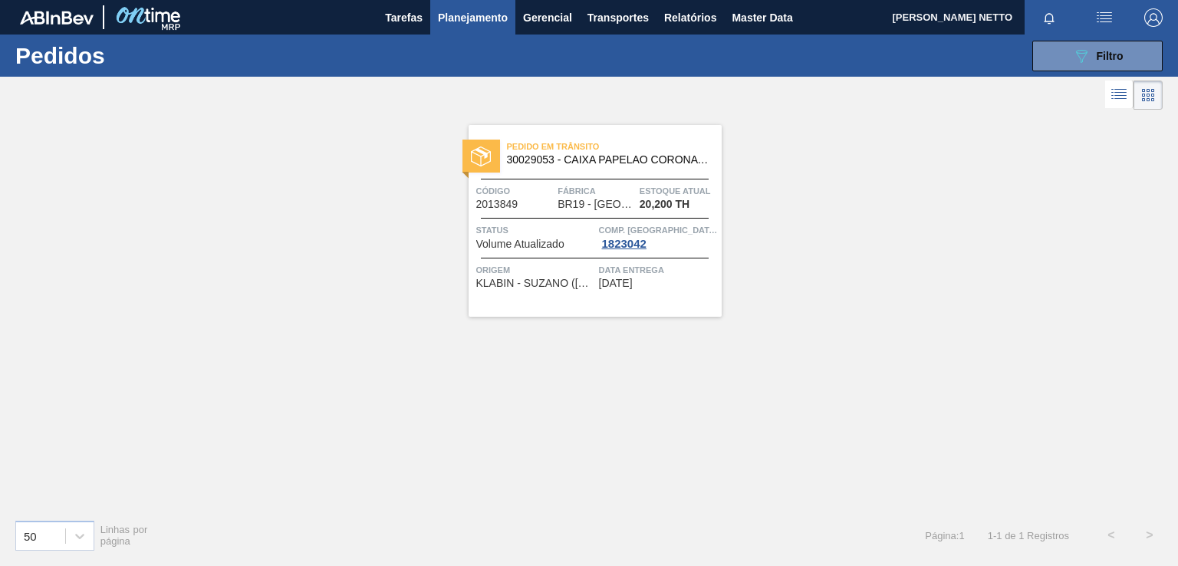
click at [656, 289] on div "Pedido em Trânsito 30029053 - CAIXA PAPELAO CORONA 330ML PY Código 2013849 Fábr…" at bounding box center [594, 221] width 253 height 192
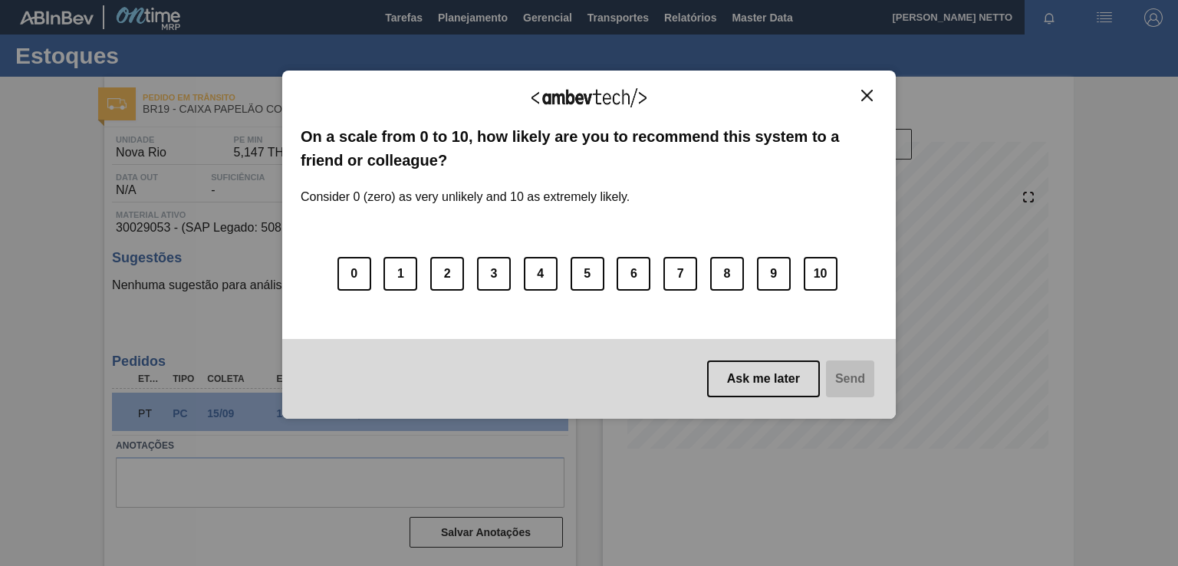
click at [865, 94] on img "Close" at bounding box center [867, 96] width 12 height 12
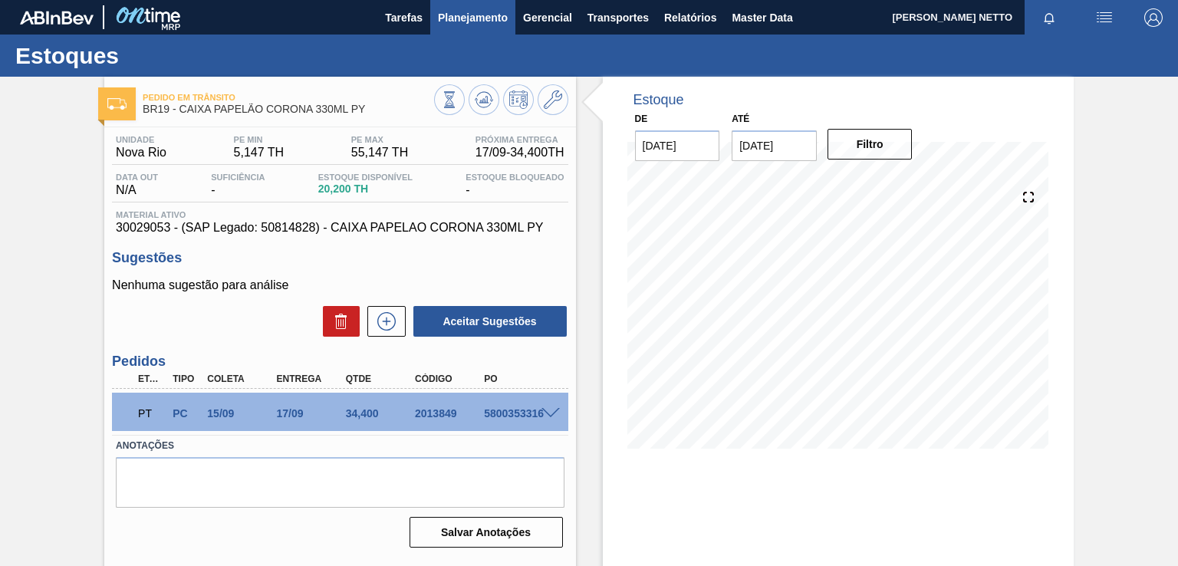
click at [491, 16] on span "Planejamento" at bounding box center [473, 17] width 70 height 18
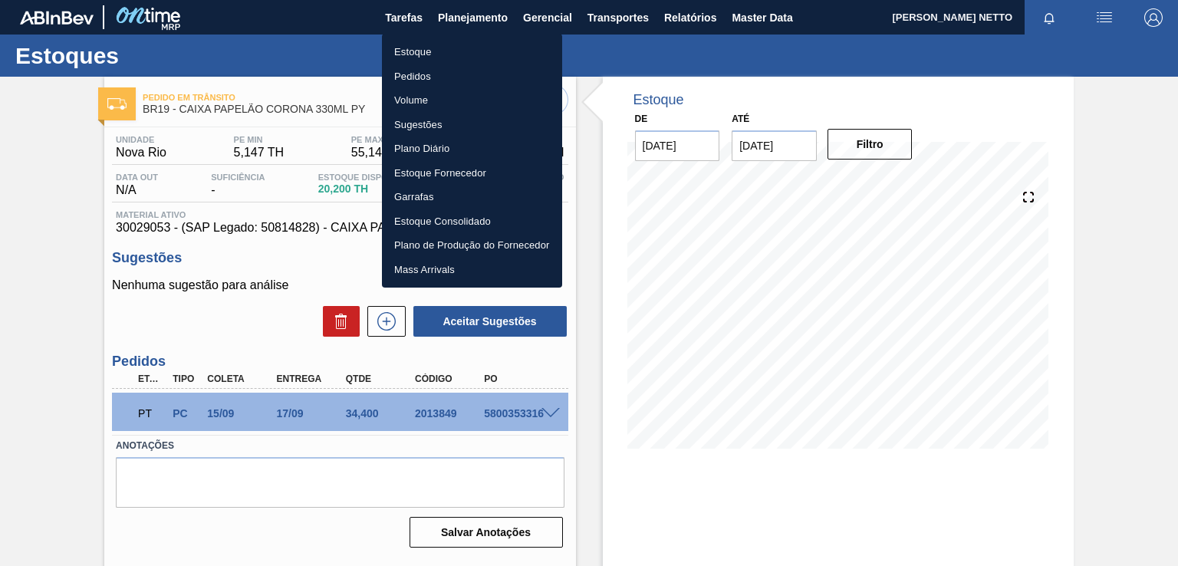
click at [422, 71] on li "Pedidos" at bounding box center [472, 76] width 180 height 25
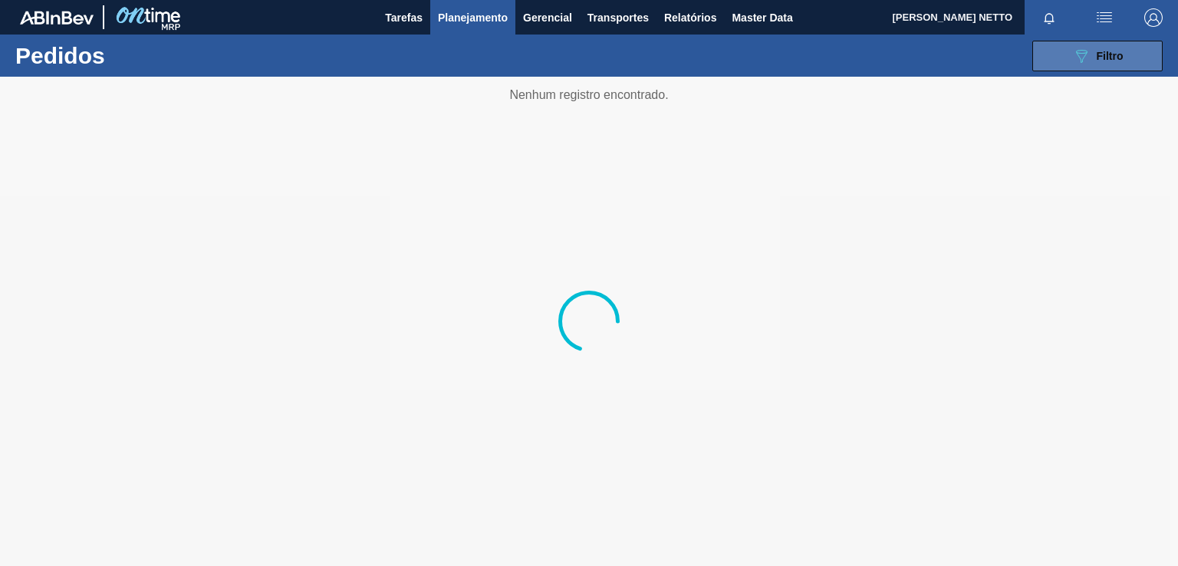
click at [1070, 65] on button "089F7B8B-B2A5-4AFE-B5C0-19BA573D28AC Filtro" at bounding box center [1097, 56] width 130 height 31
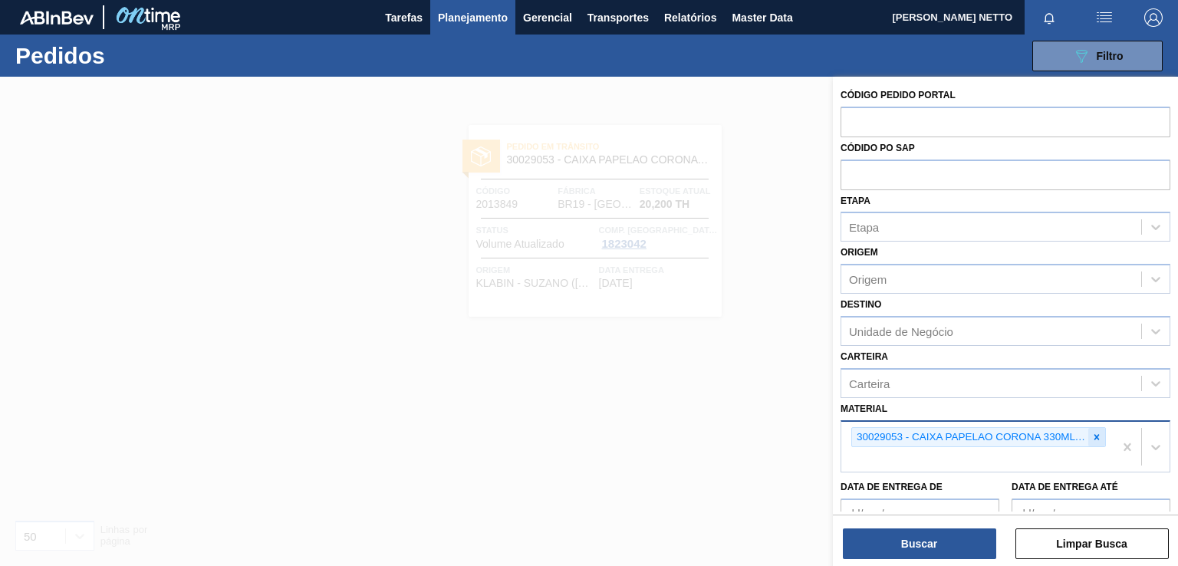
click at [1096, 432] on icon at bounding box center [1096, 437] width 11 height 11
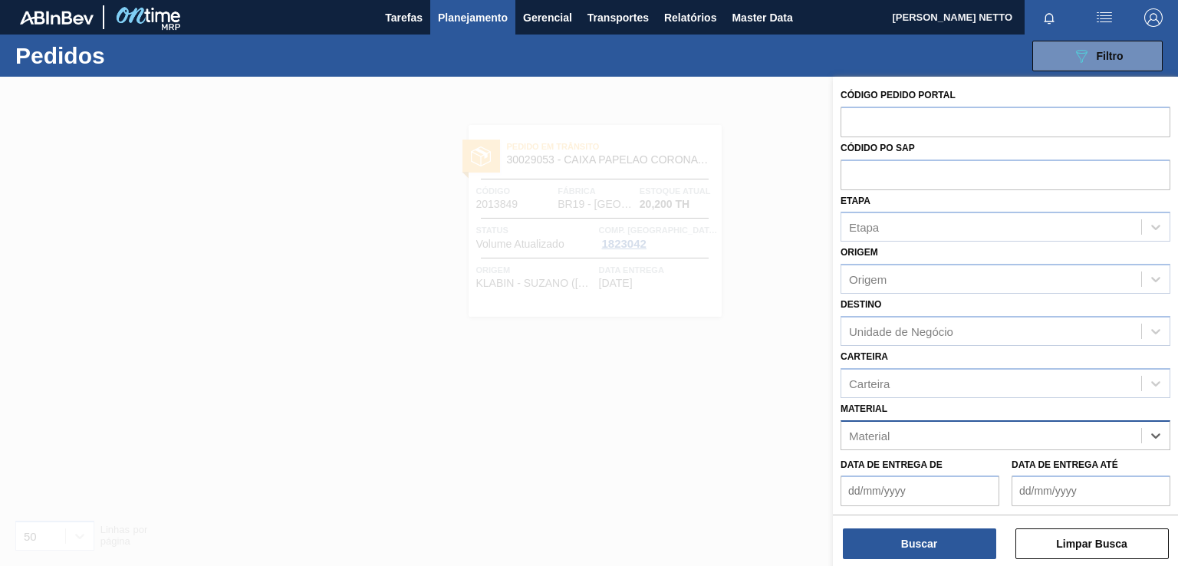
paste input "300191120"
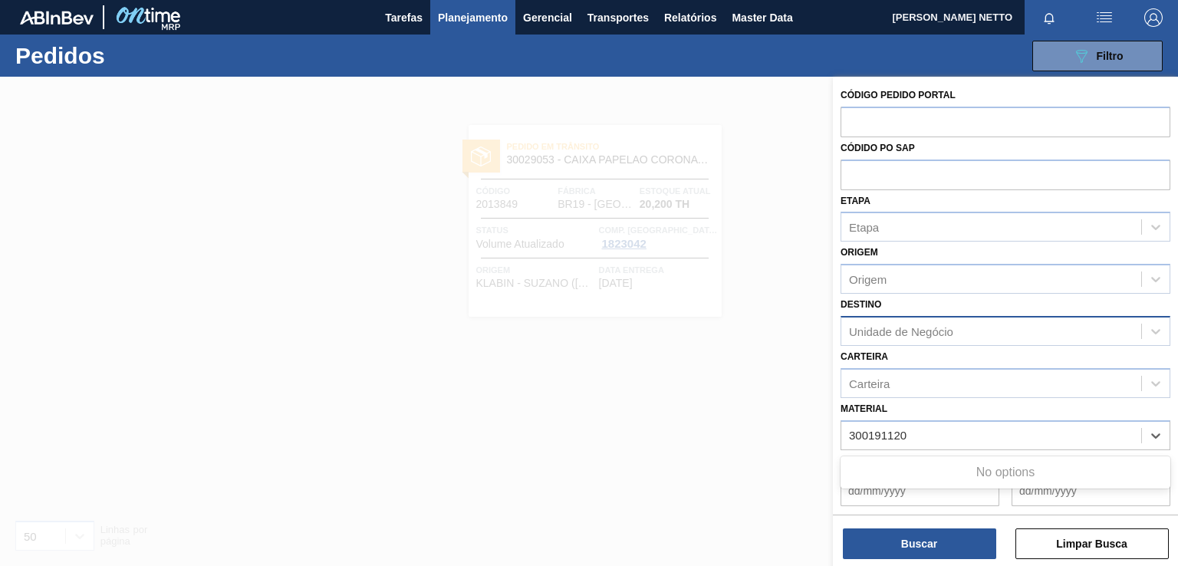
type input "300191120"
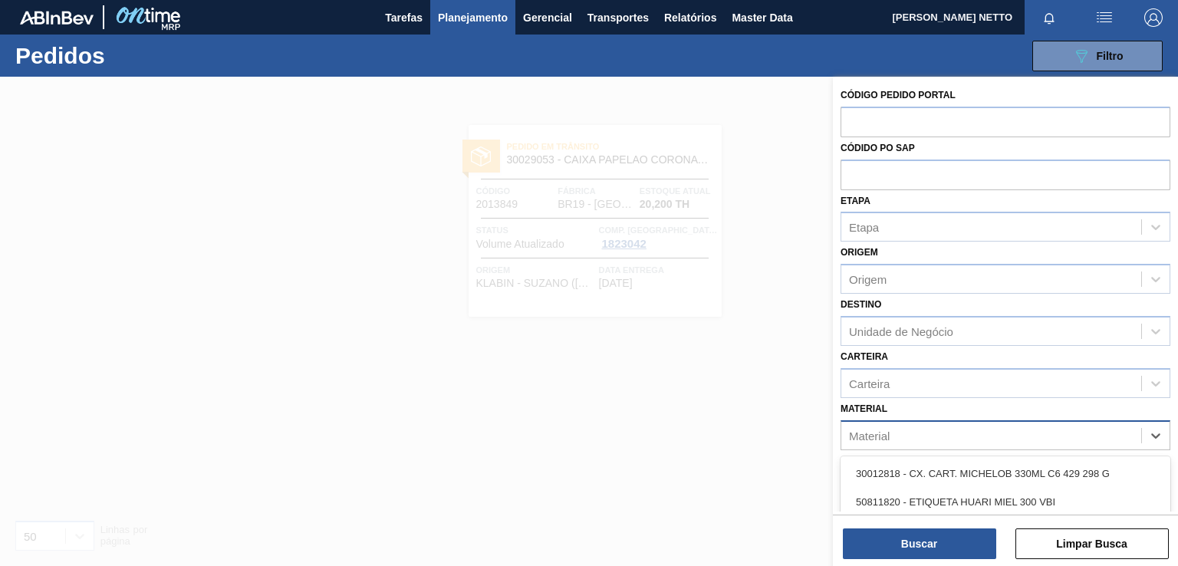
click at [938, 442] on div "Material" at bounding box center [991, 435] width 300 height 22
paste input "300191120"
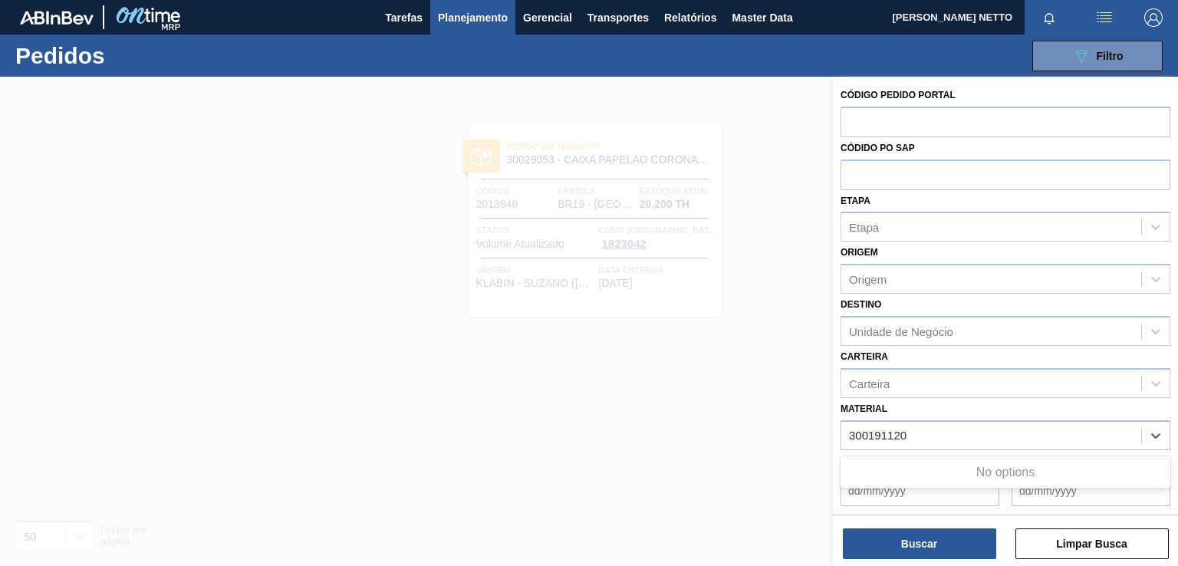
type input "300191120"
click at [669, 475] on div at bounding box center [589, 360] width 1178 height 566
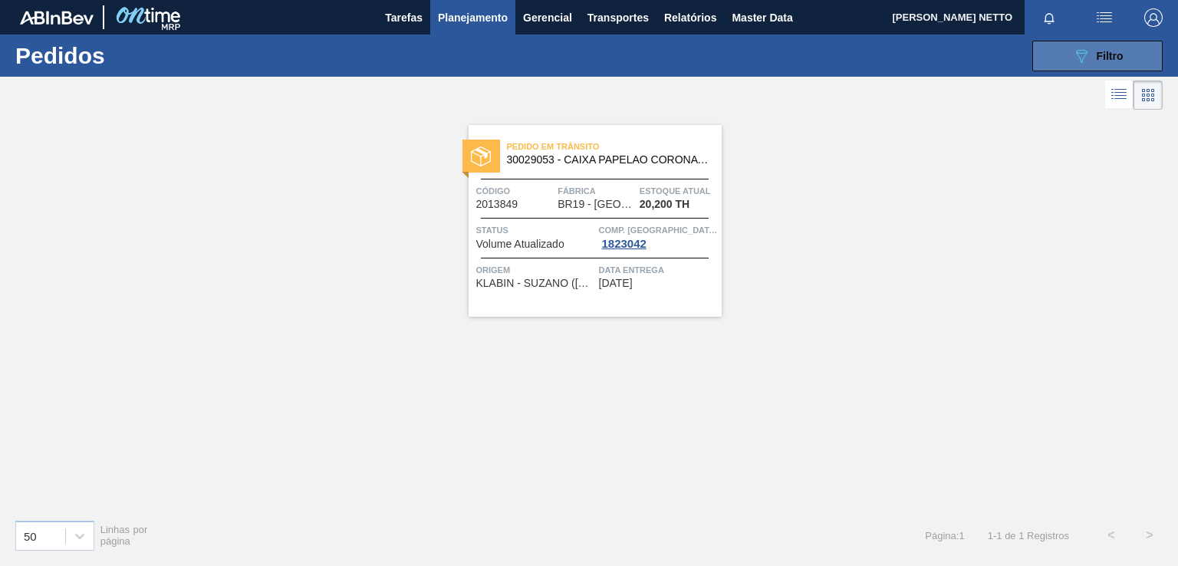
click at [1118, 59] on span "Filtro" at bounding box center [1109, 56] width 27 height 12
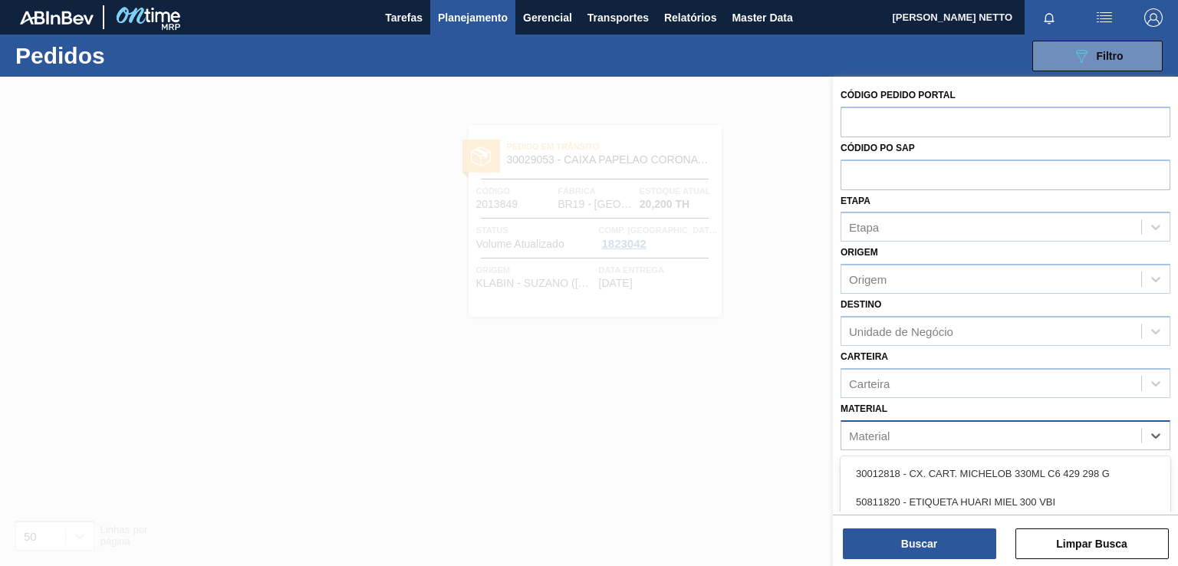
click at [931, 424] on div "Material" at bounding box center [991, 435] width 300 height 22
paste input "30019112"
type input "30019112"
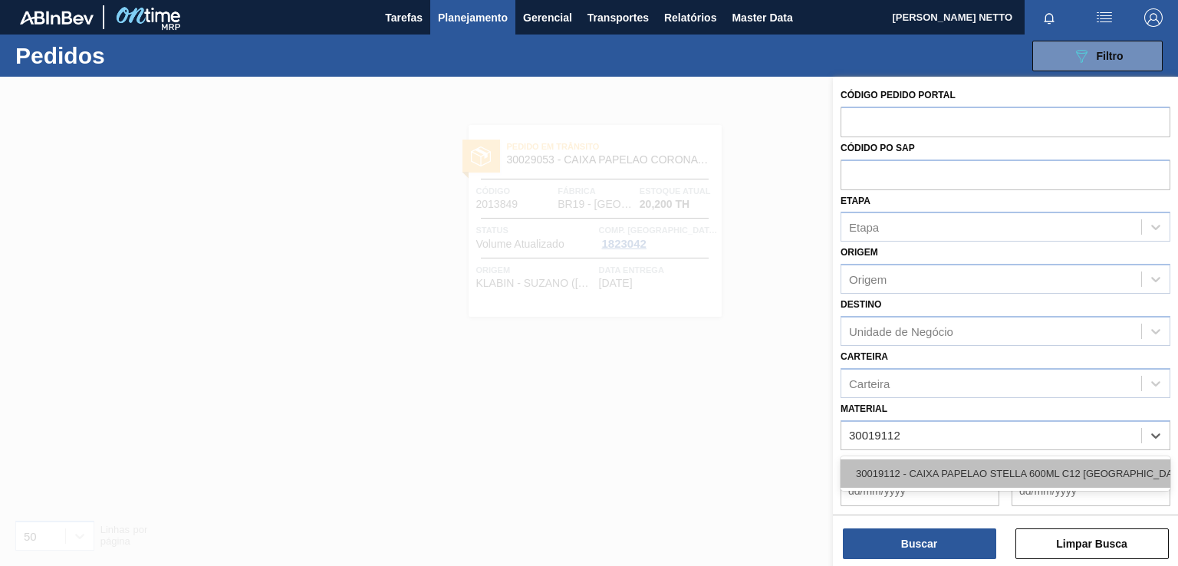
click at [908, 467] on div "30019112 - CAIXA PAPELAO STELLA 600ML C12 [GEOGRAPHIC_DATA]" at bounding box center [1005, 473] width 330 height 28
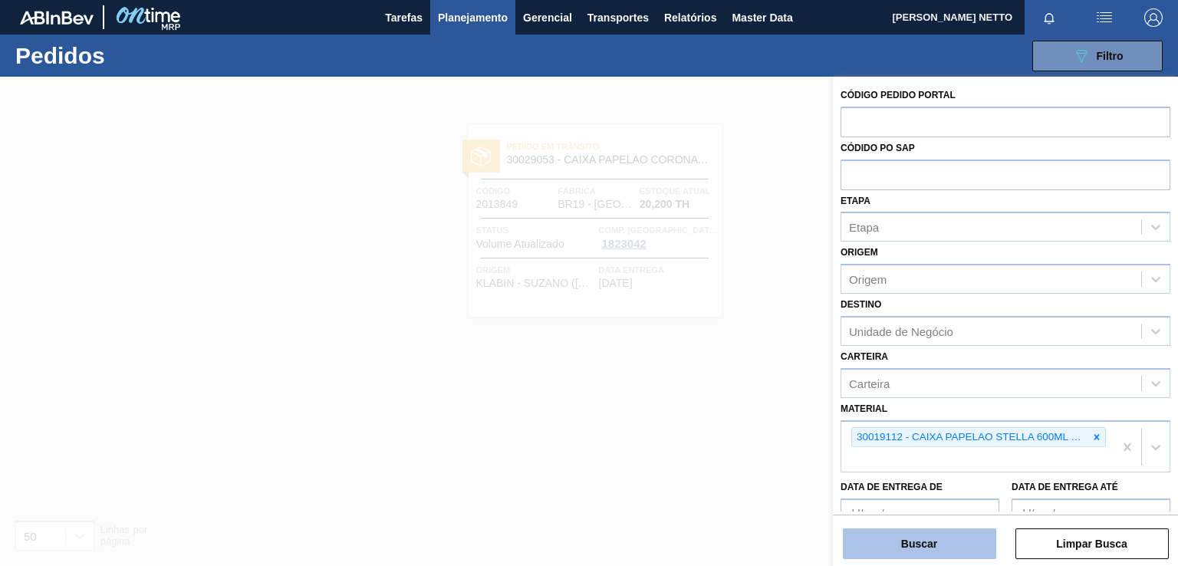
click at [883, 547] on button "Buscar" at bounding box center [919, 543] width 153 height 31
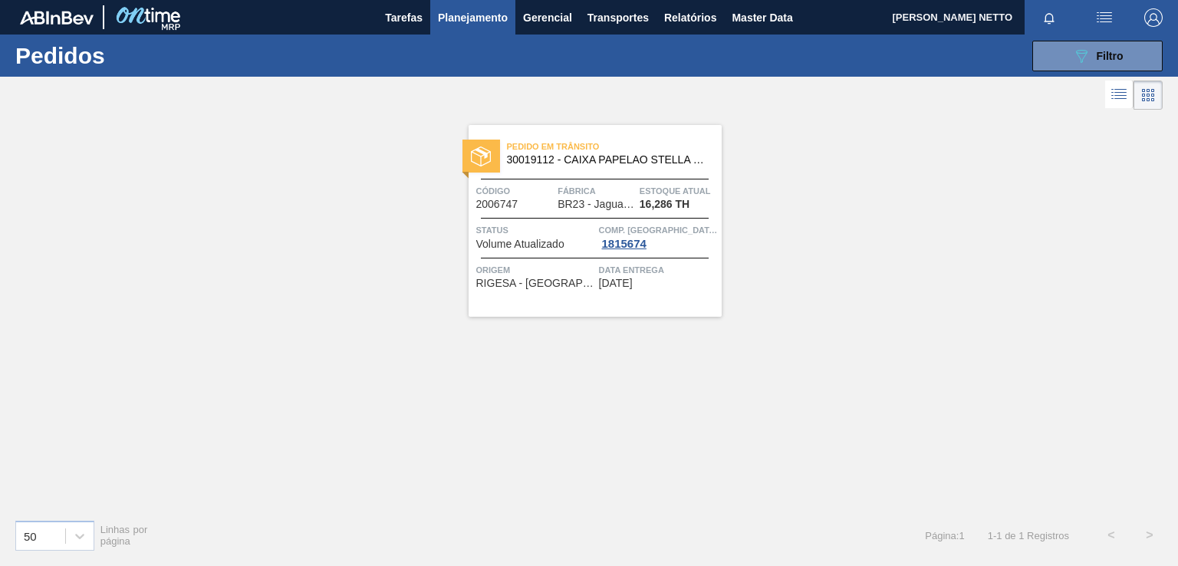
click at [627, 294] on div "Pedido em Trânsito 30019112 - CAIXA PAPELAO STELLA 600ML C12 PARAGUAI Código 20…" at bounding box center [594, 221] width 253 height 192
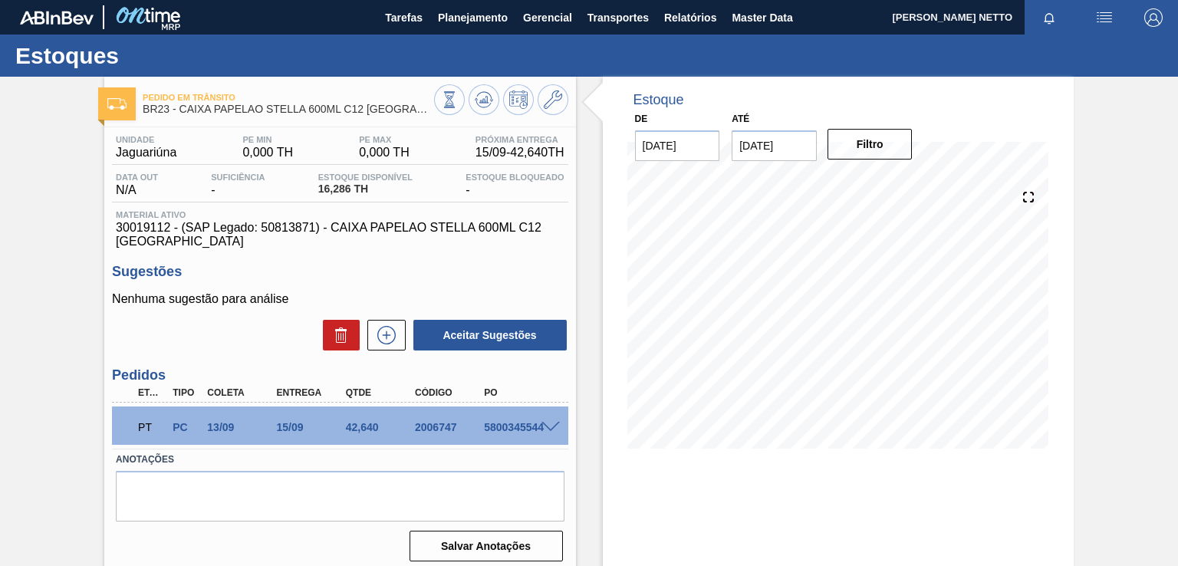
click at [544, 428] on span at bounding box center [550, 428] width 18 height 12
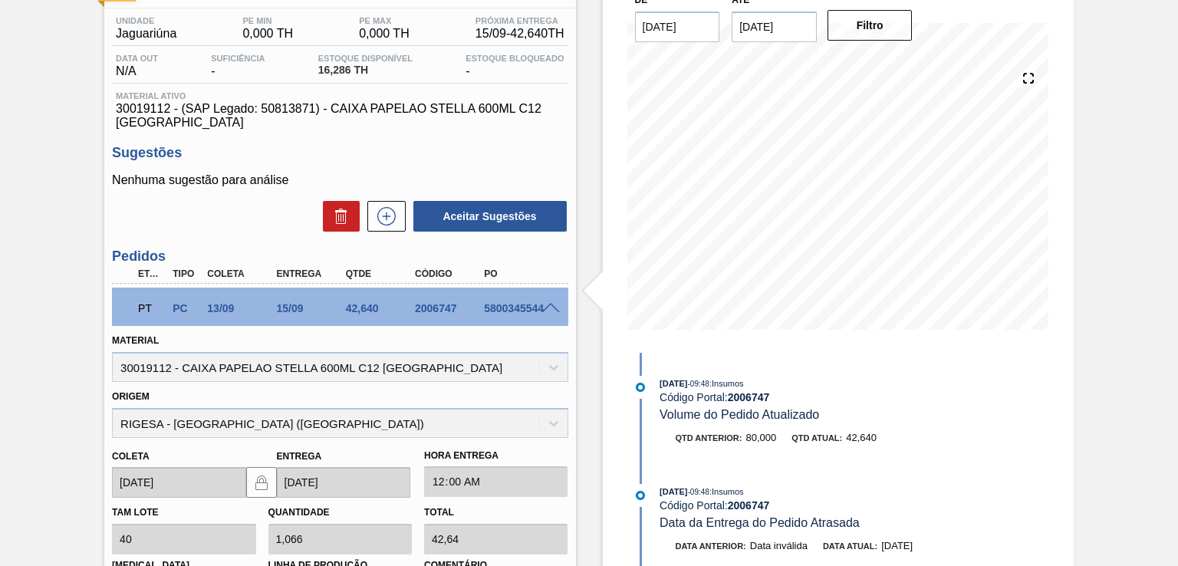
scroll to position [153, 0]
